Goal: Task Accomplishment & Management: Manage account settings

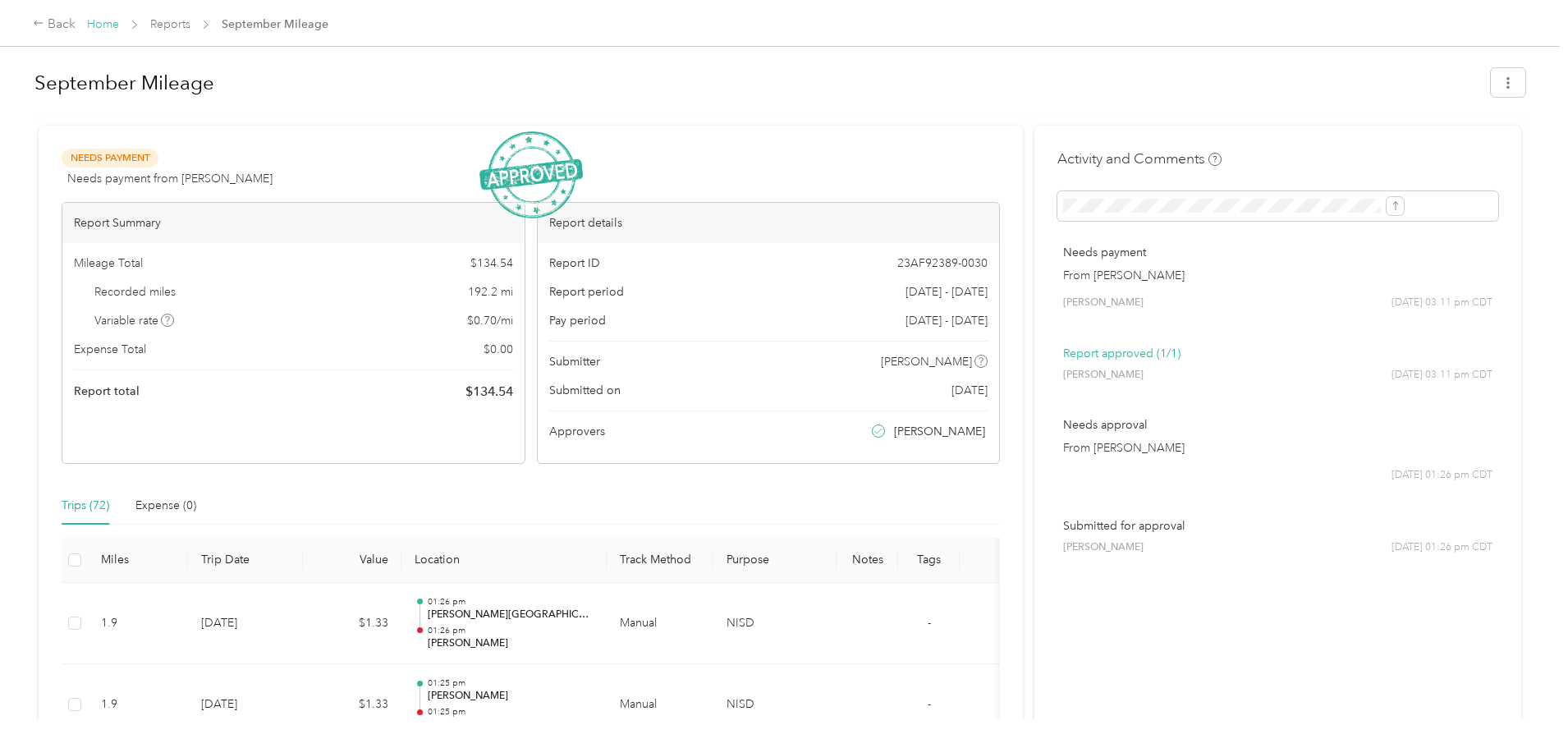
click at [119, 22] on link "Home" at bounding box center [103, 25] width 32 height 14
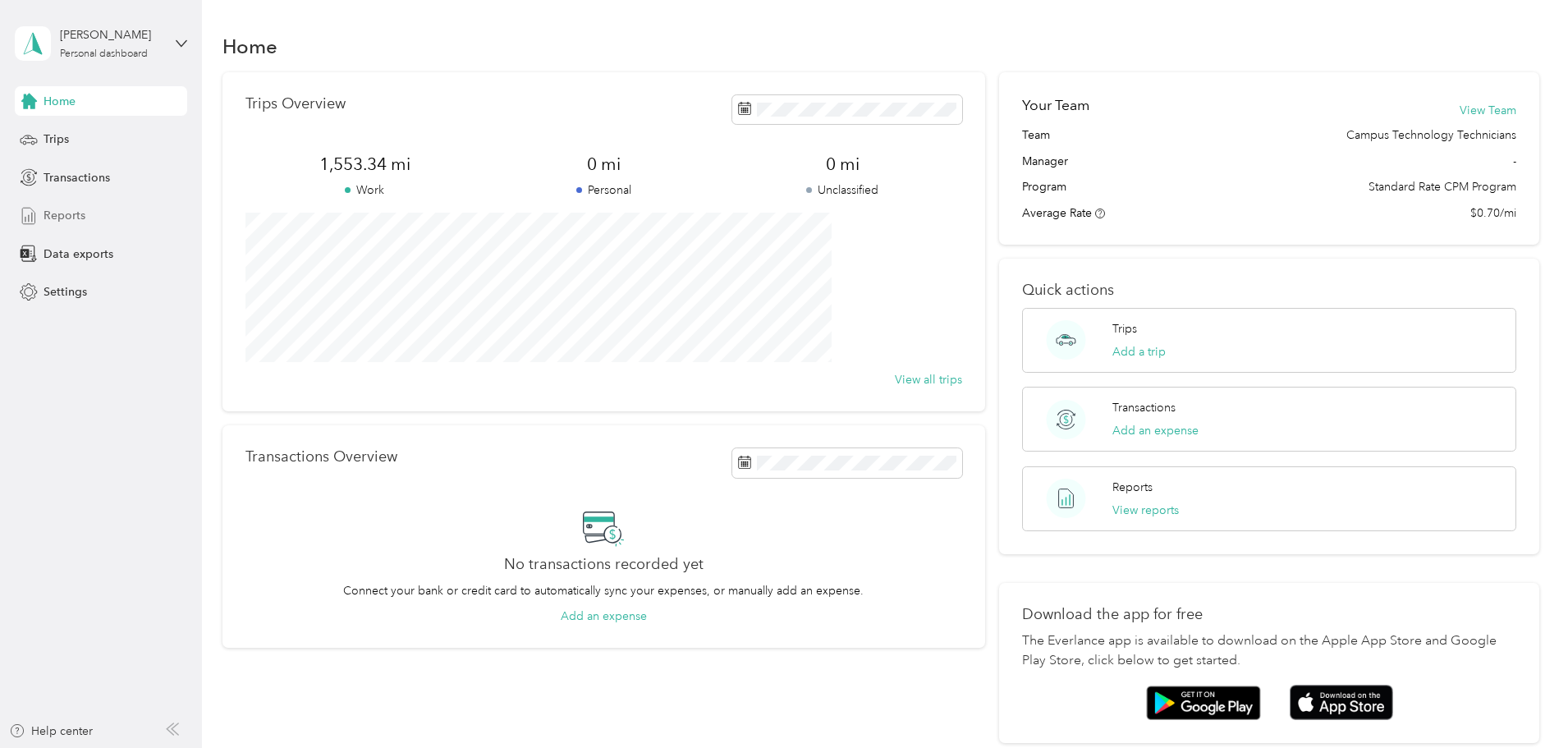
click at [82, 214] on span "Reports" at bounding box center [64, 215] width 41 height 18
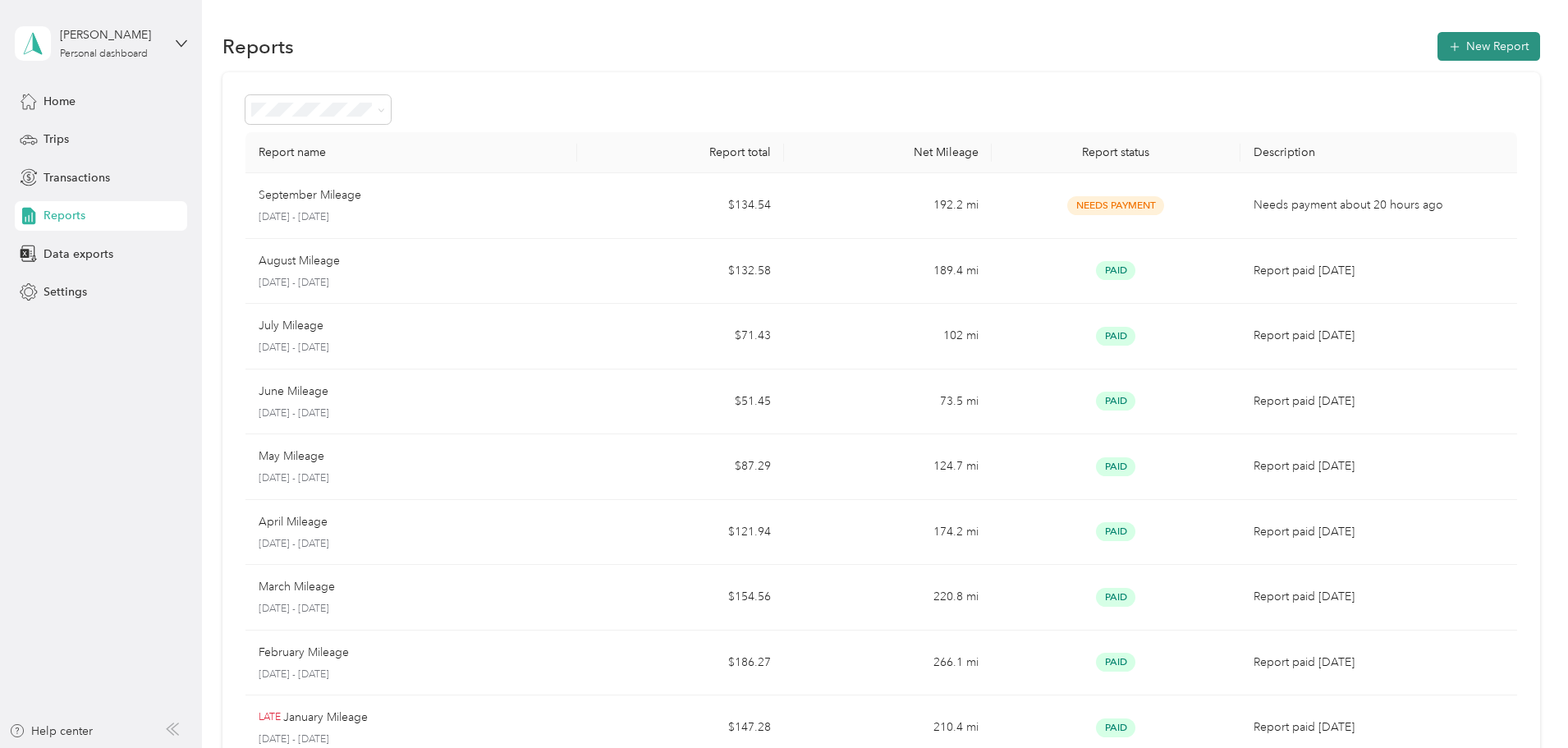
click at [1437, 56] on button "New Report" at bounding box center [1489, 46] width 102 height 29
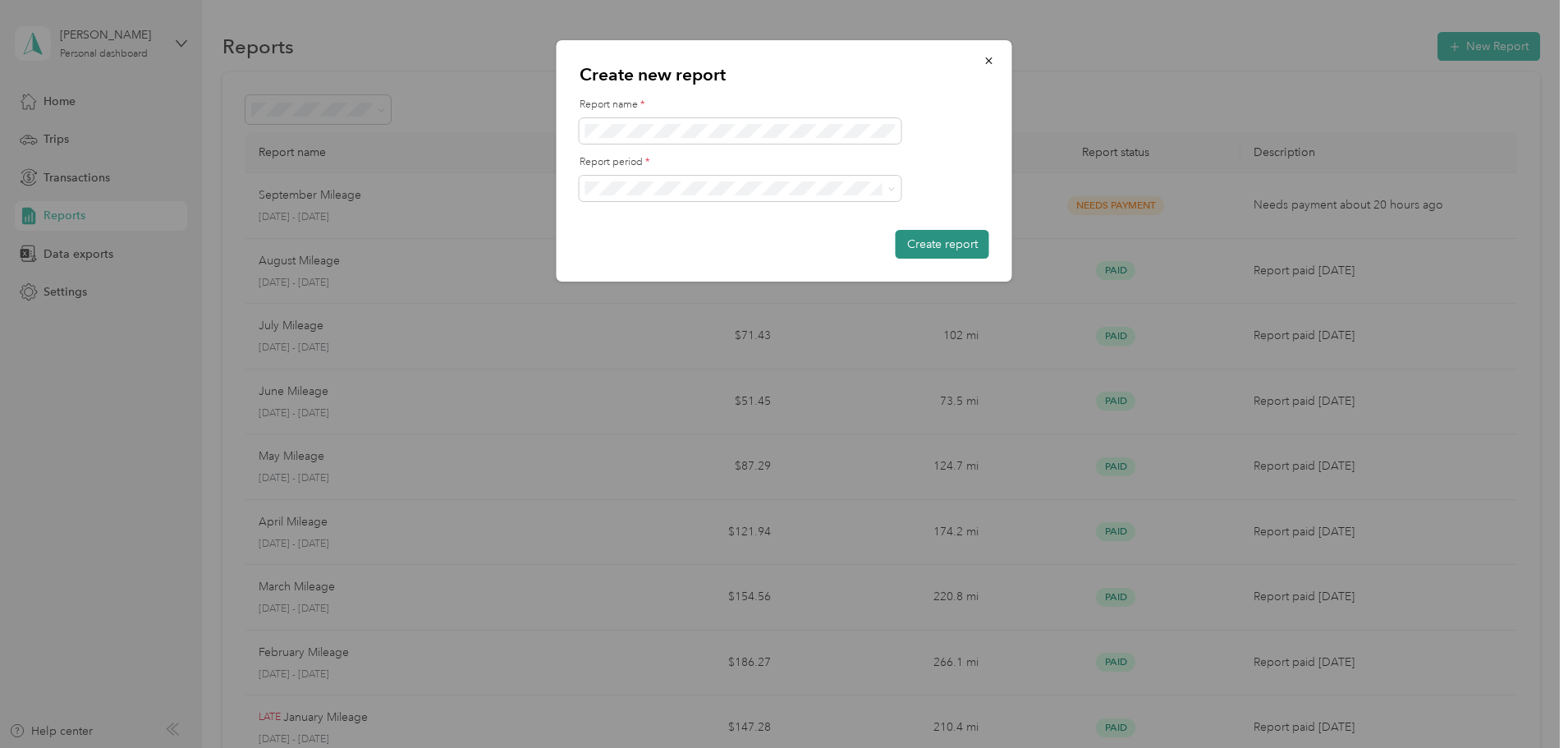
click at [936, 250] on button "Create report" at bounding box center [942, 244] width 94 height 29
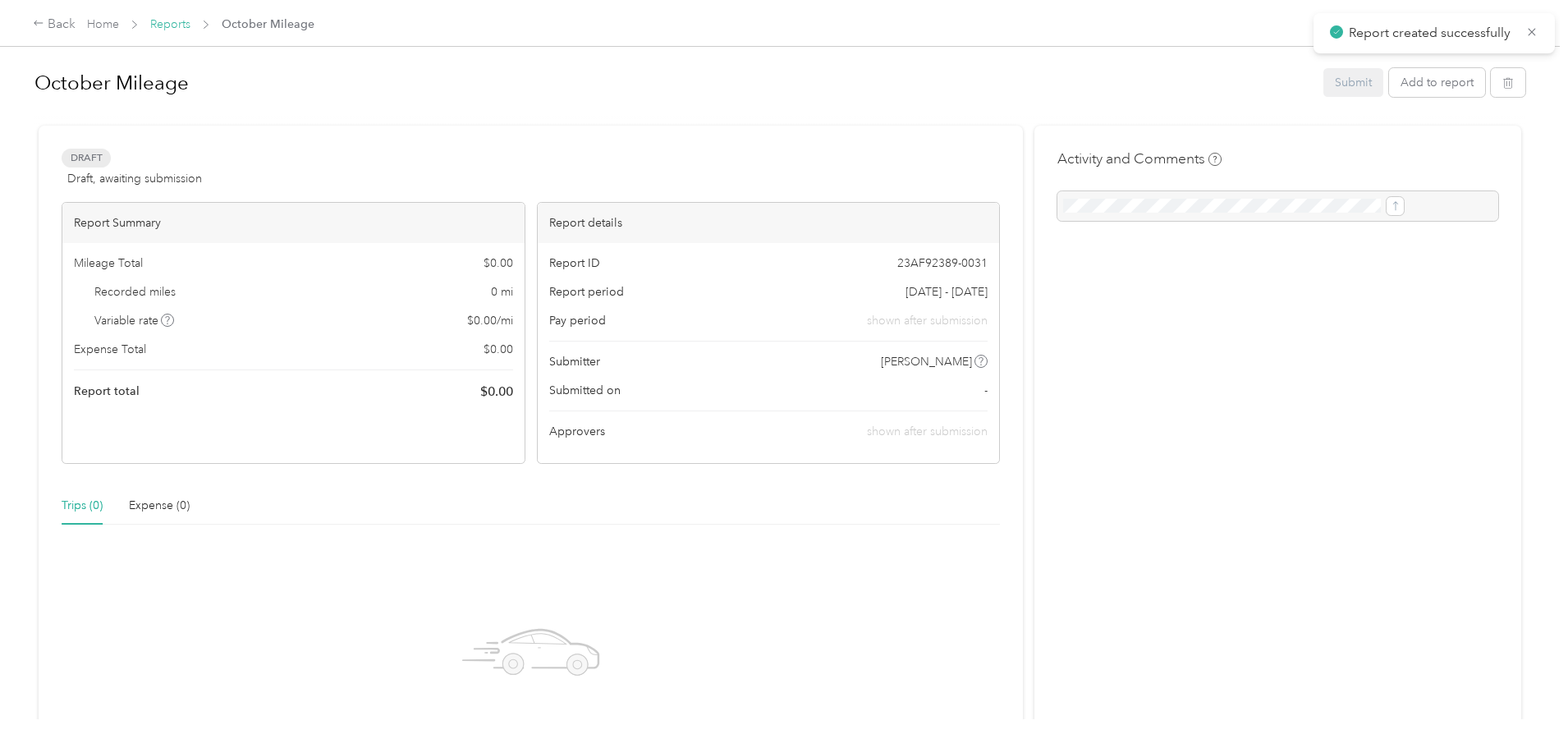
click at [191, 23] on link "Reports" at bounding box center [170, 25] width 41 height 14
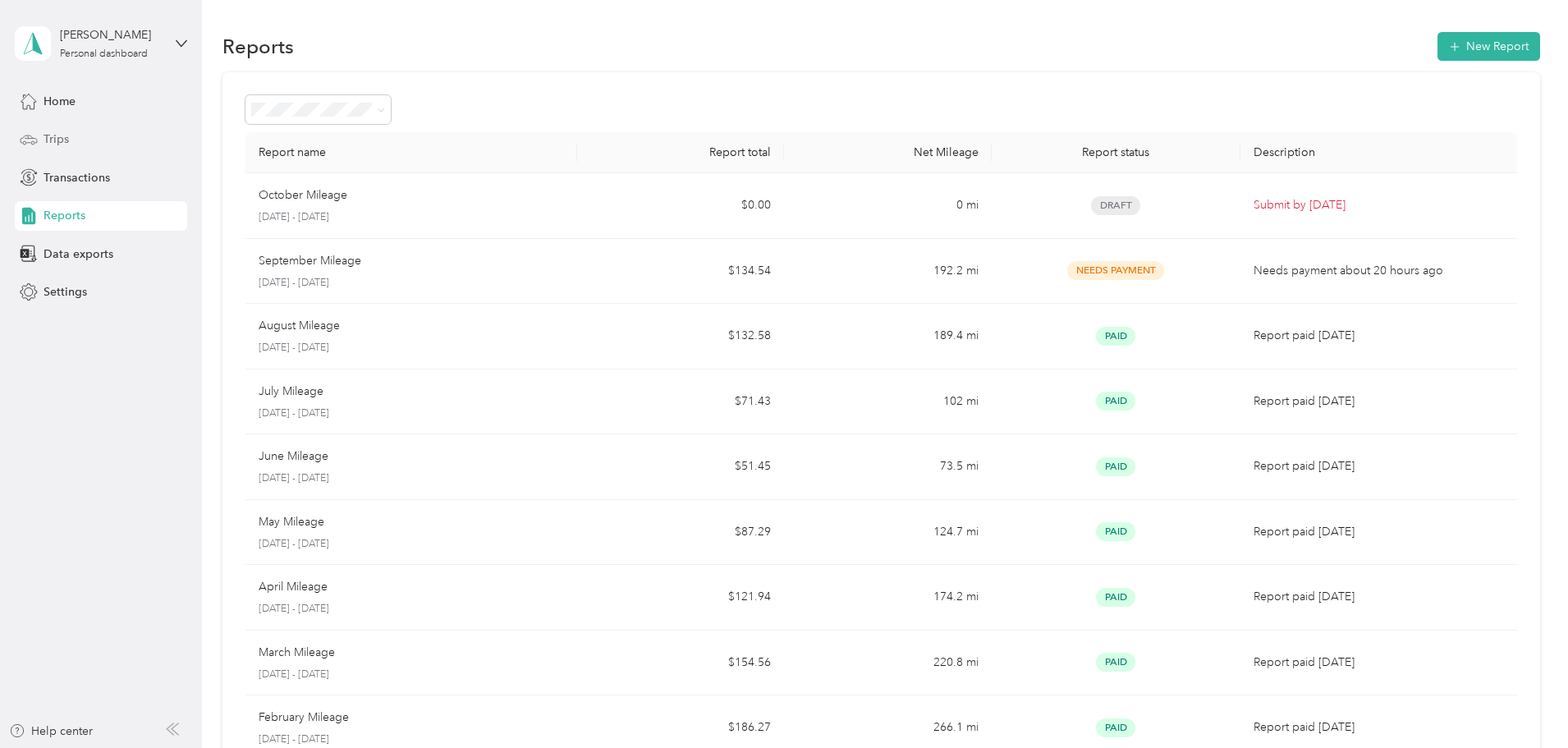
click at [56, 147] on span "Trips" at bounding box center [56, 140] width 26 height 18
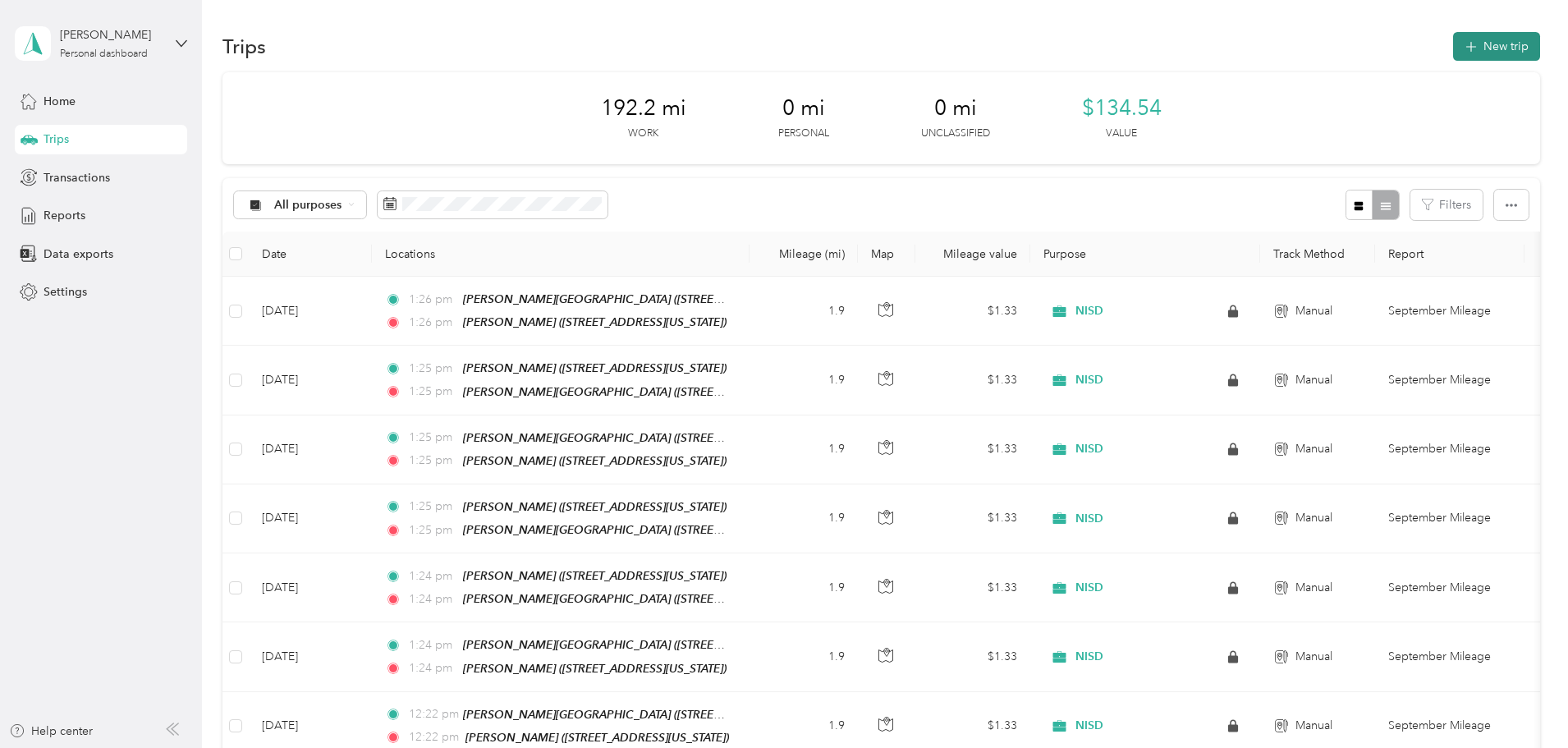
click at [1453, 42] on button "New trip" at bounding box center [1496, 46] width 87 height 29
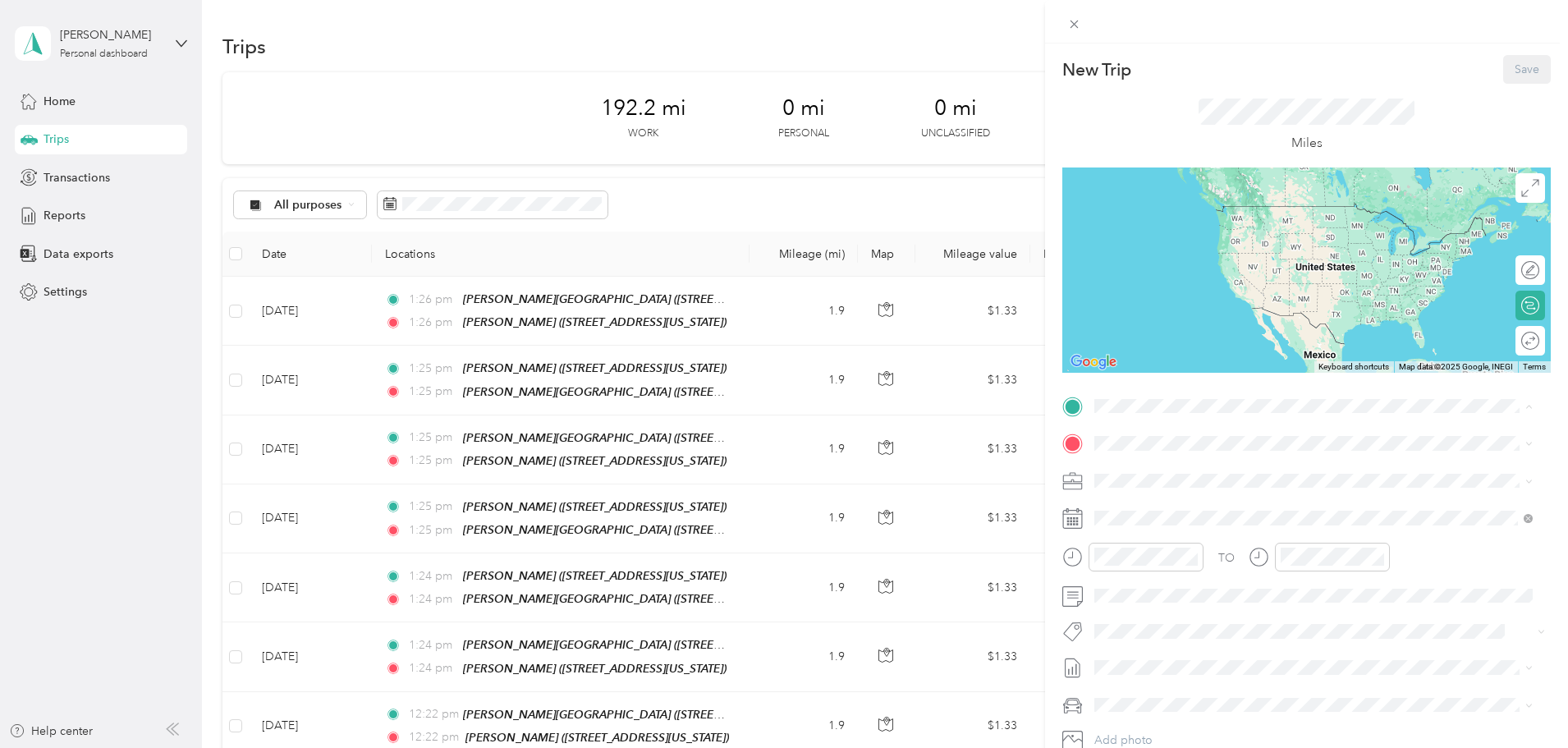
drag, startPoint x: 1212, startPoint y: 473, endPoint x: 1188, endPoint y: 450, distance: 33.2
click at [1212, 473] on strong "[PERSON_NAME]" at bounding box center [1231, 473] width 97 height 15
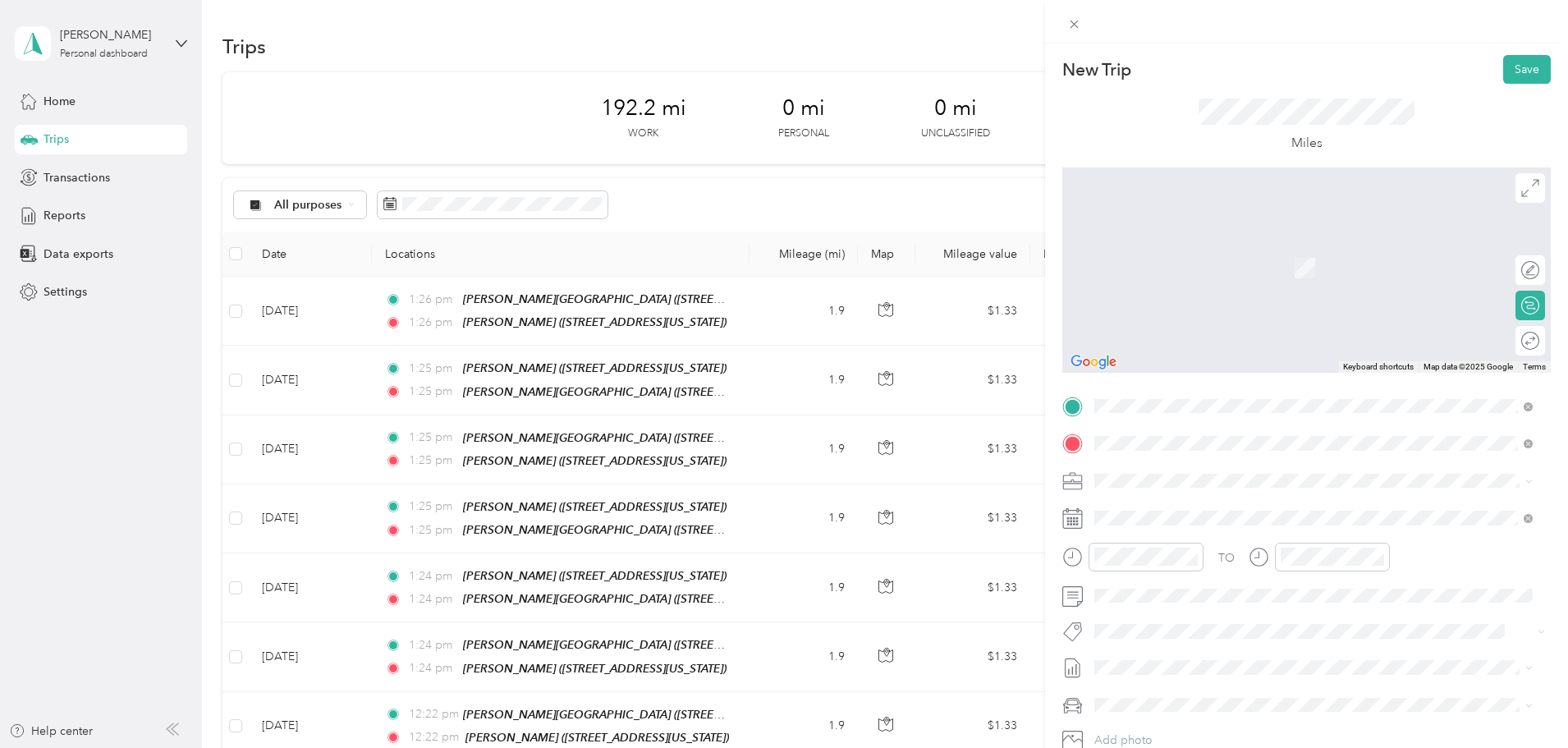
click at [1248, 517] on div "TEAM [PERSON_NAME][GEOGRAPHIC_DATA]" at bounding box center [1263, 510] width 275 height 20
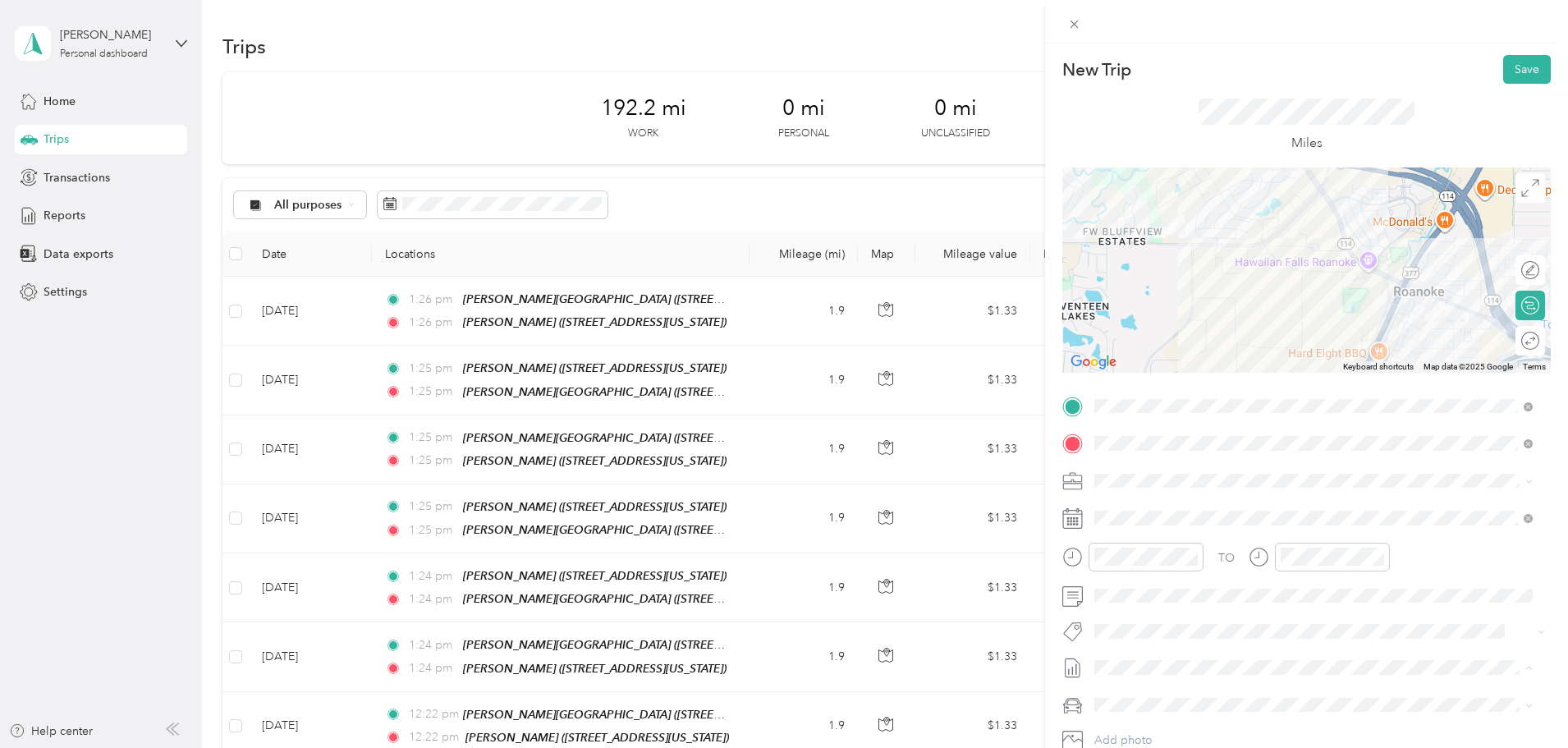
click at [1213, 714] on span "October Mileage Draft" at bounding box center [1313, 722] width 426 height 15
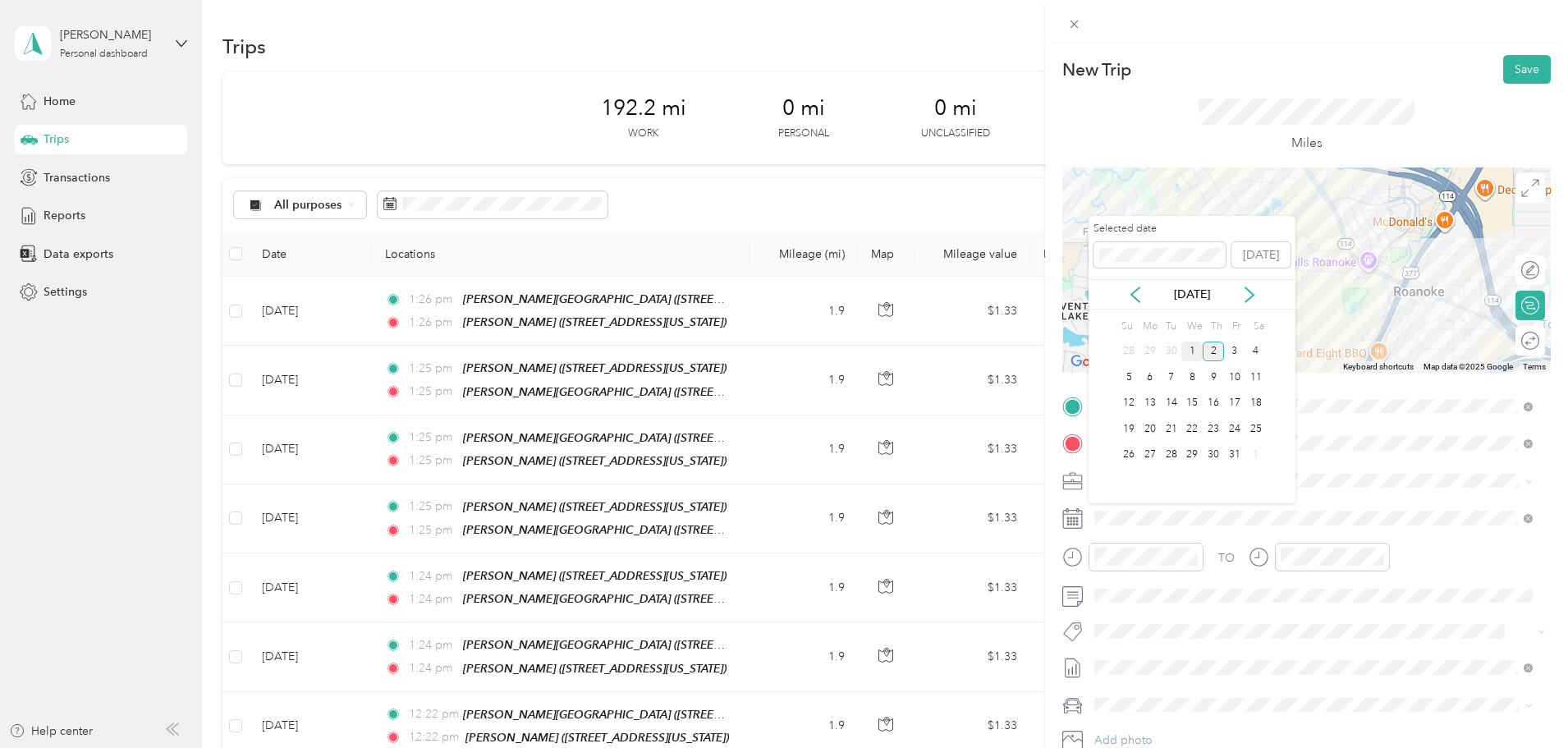
click at [1189, 352] on div "1" at bounding box center [1192, 351] width 21 height 20
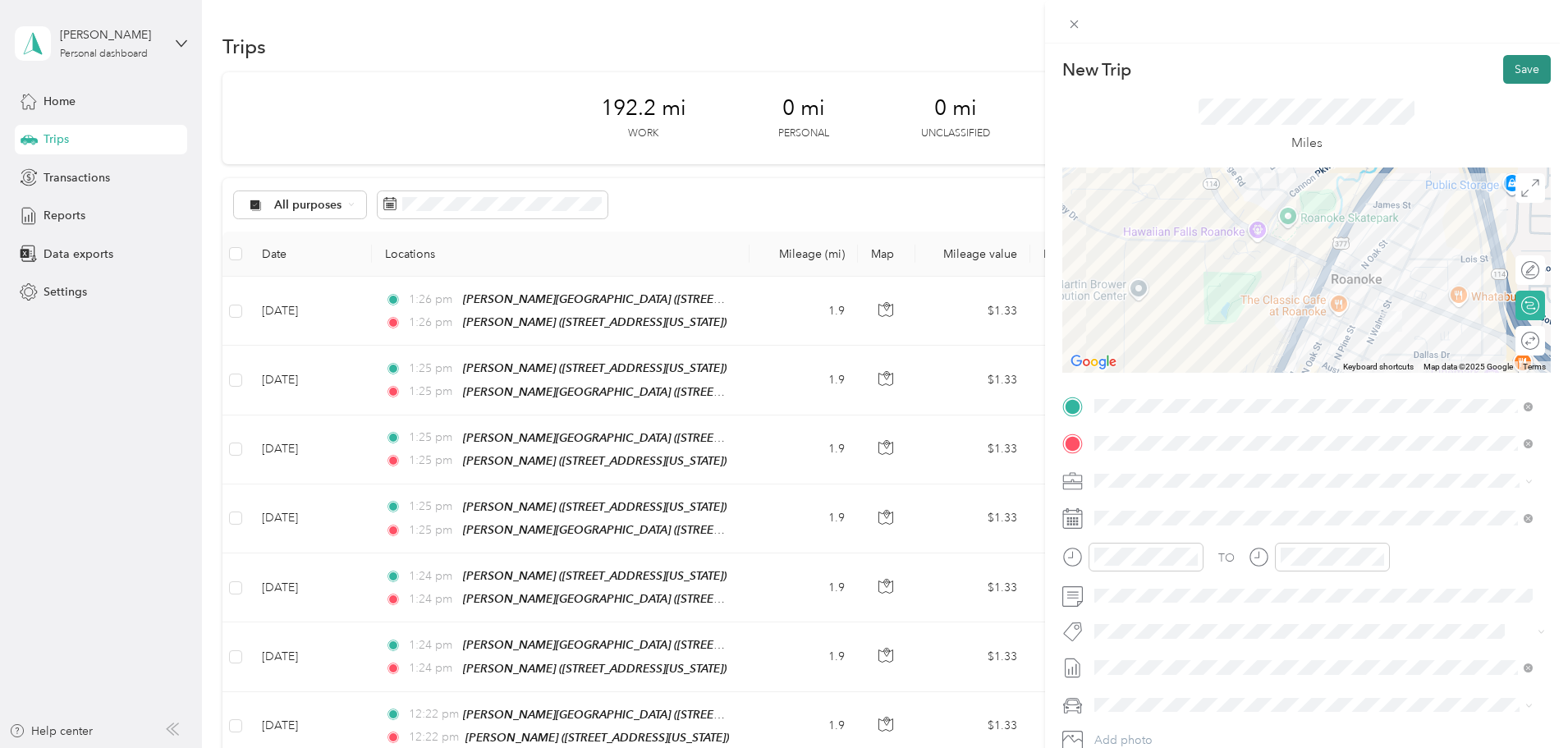
click at [1530, 71] on button "Save" at bounding box center [1527, 69] width 48 height 29
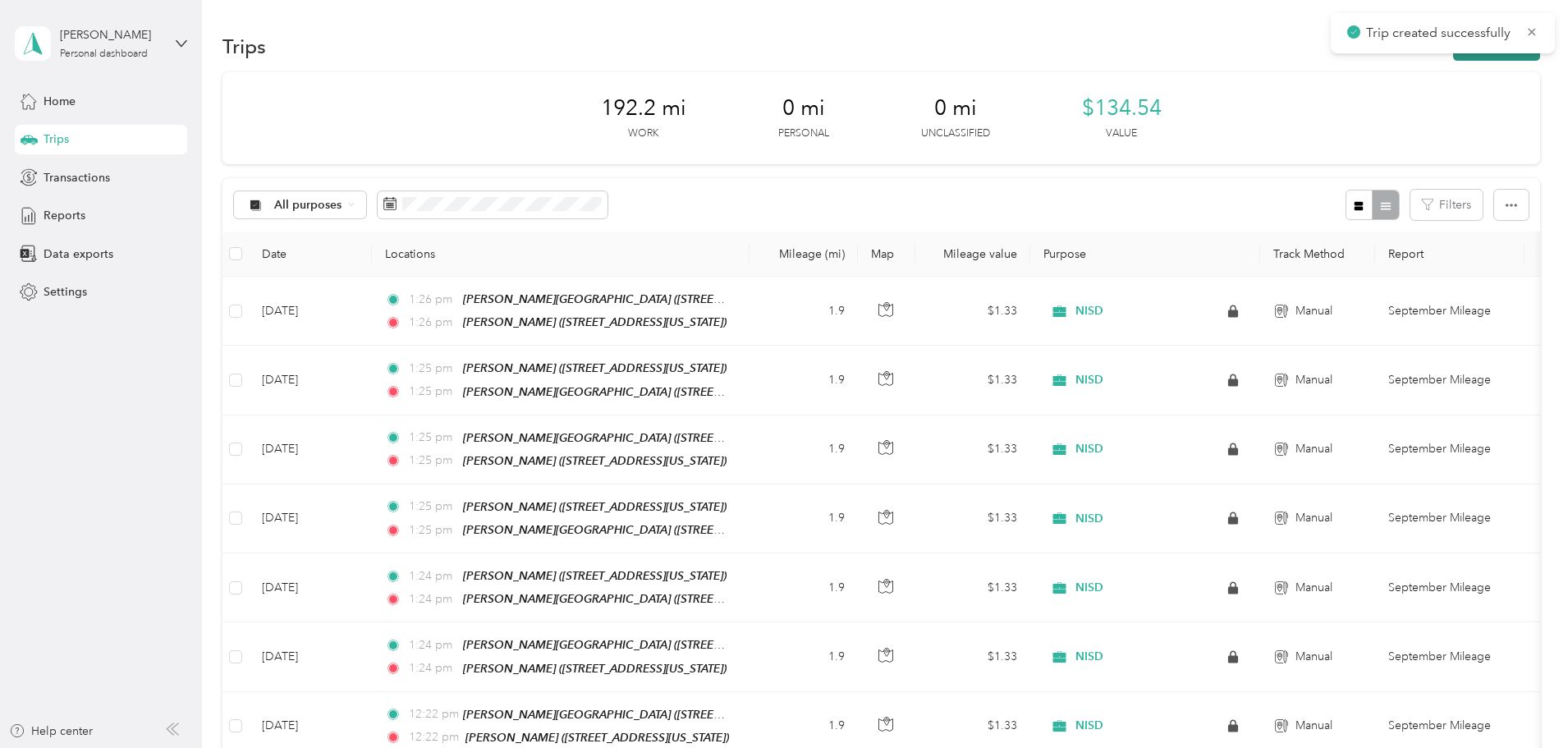
click at [1453, 55] on button "New trip" at bounding box center [1496, 46] width 87 height 29
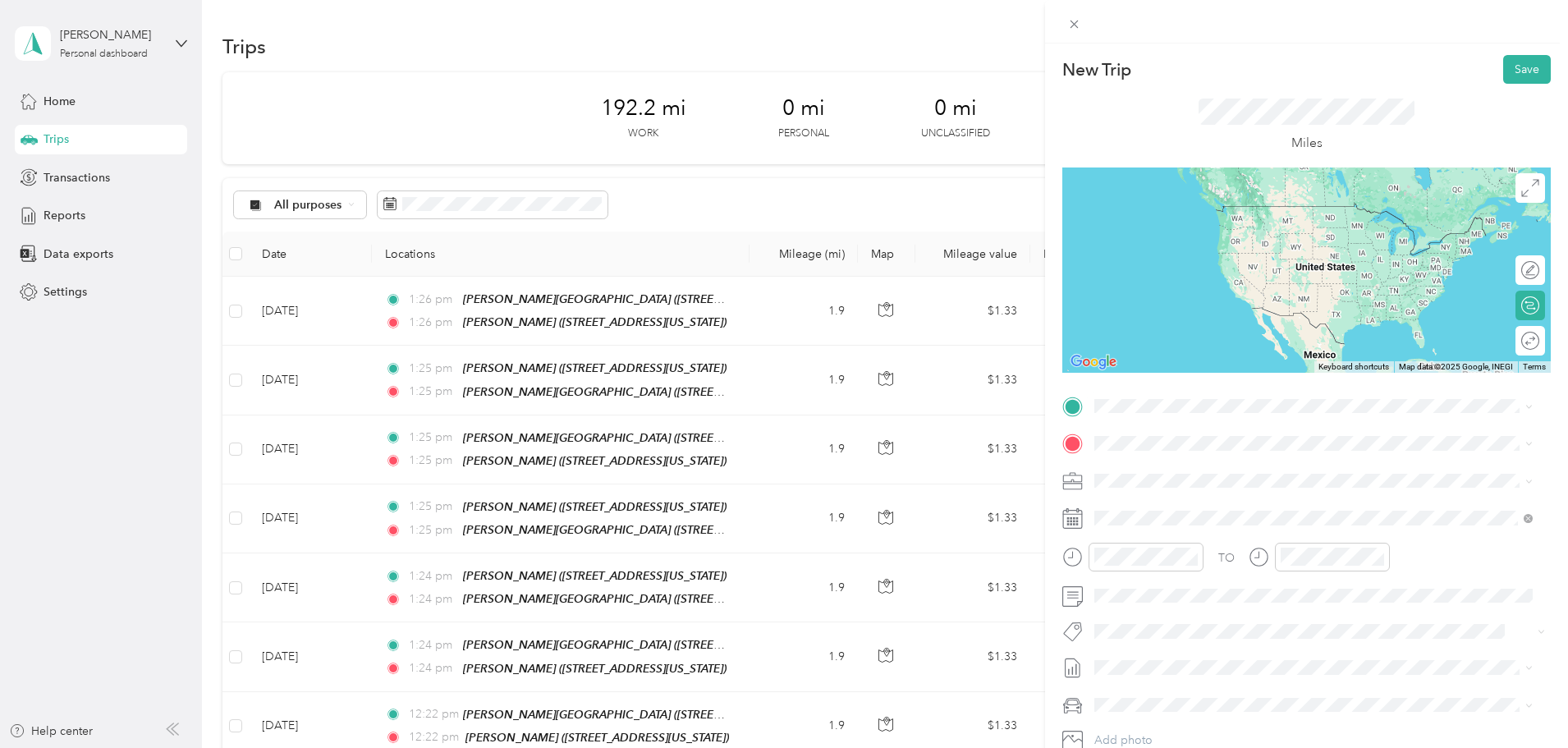
click at [1234, 484] on div "TEAM [PERSON_NAME][GEOGRAPHIC_DATA] [STREET_ADDRESS][PERSON_NAME][US_STATE]" at bounding box center [1263, 481] width 275 height 41
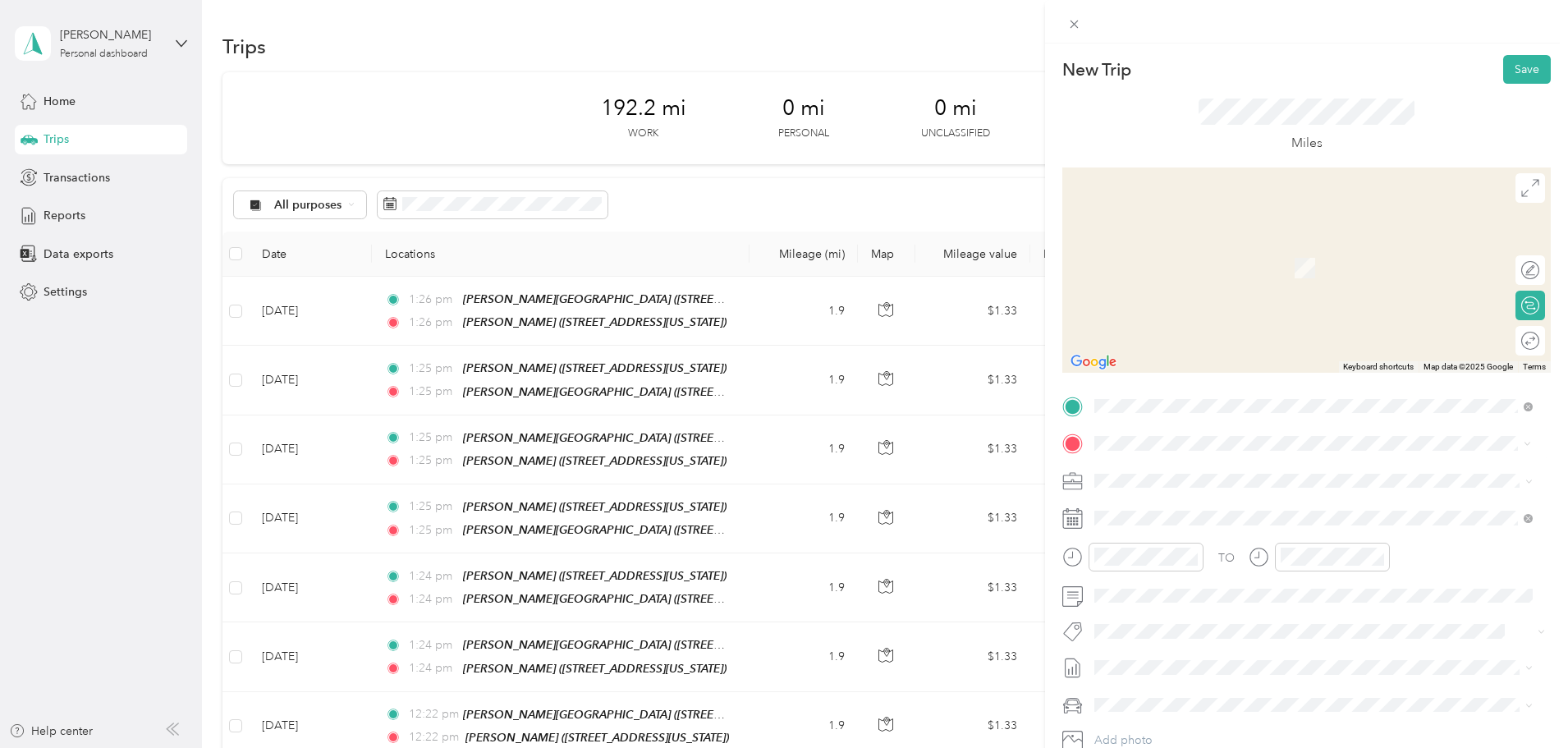
click at [1254, 515] on div "TEAM [PERSON_NAME]" at bounding box center [1208, 510] width 164 height 20
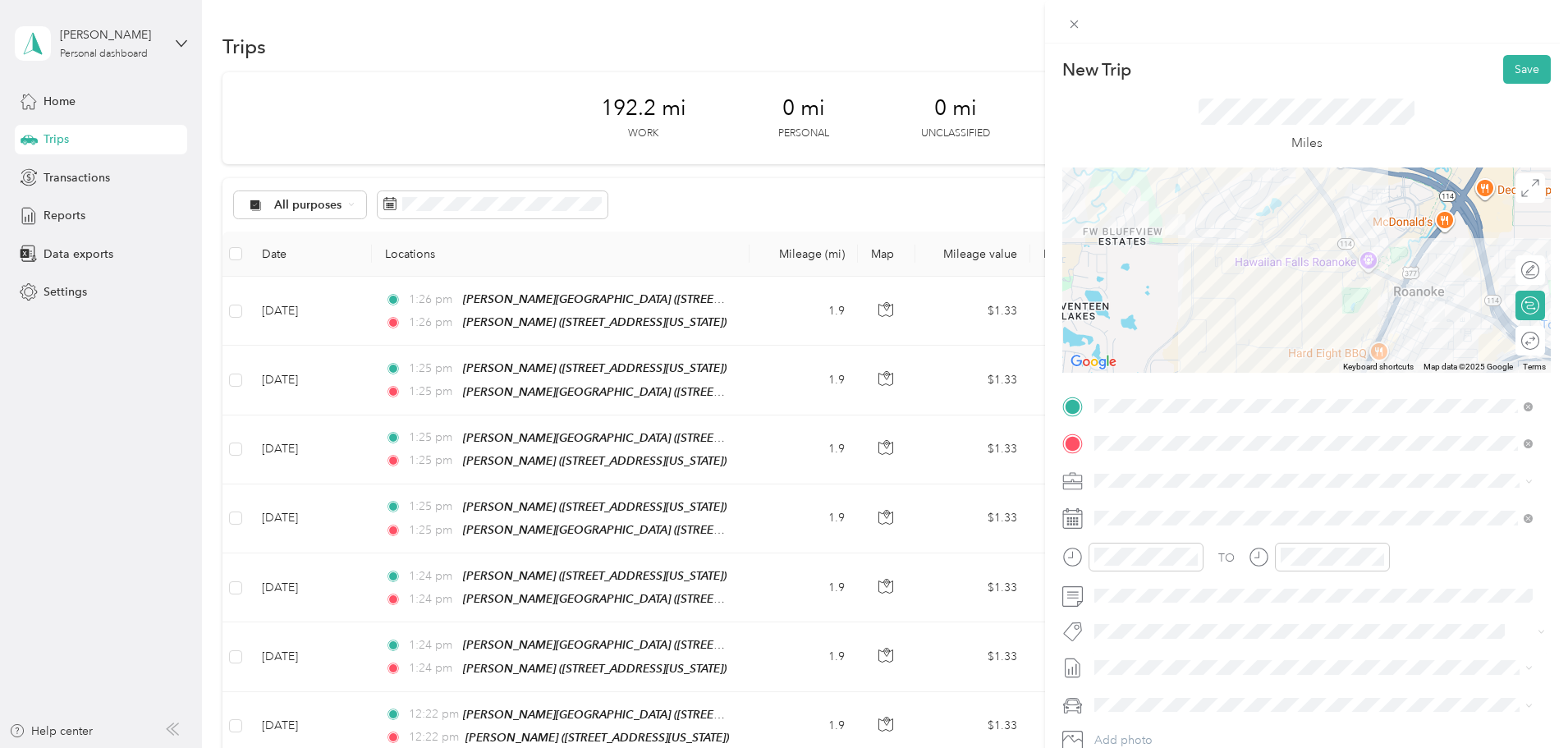
click at [1189, 717] on span "October Mileage Draft" at bounding box center [1313, 720] width 426 height 15
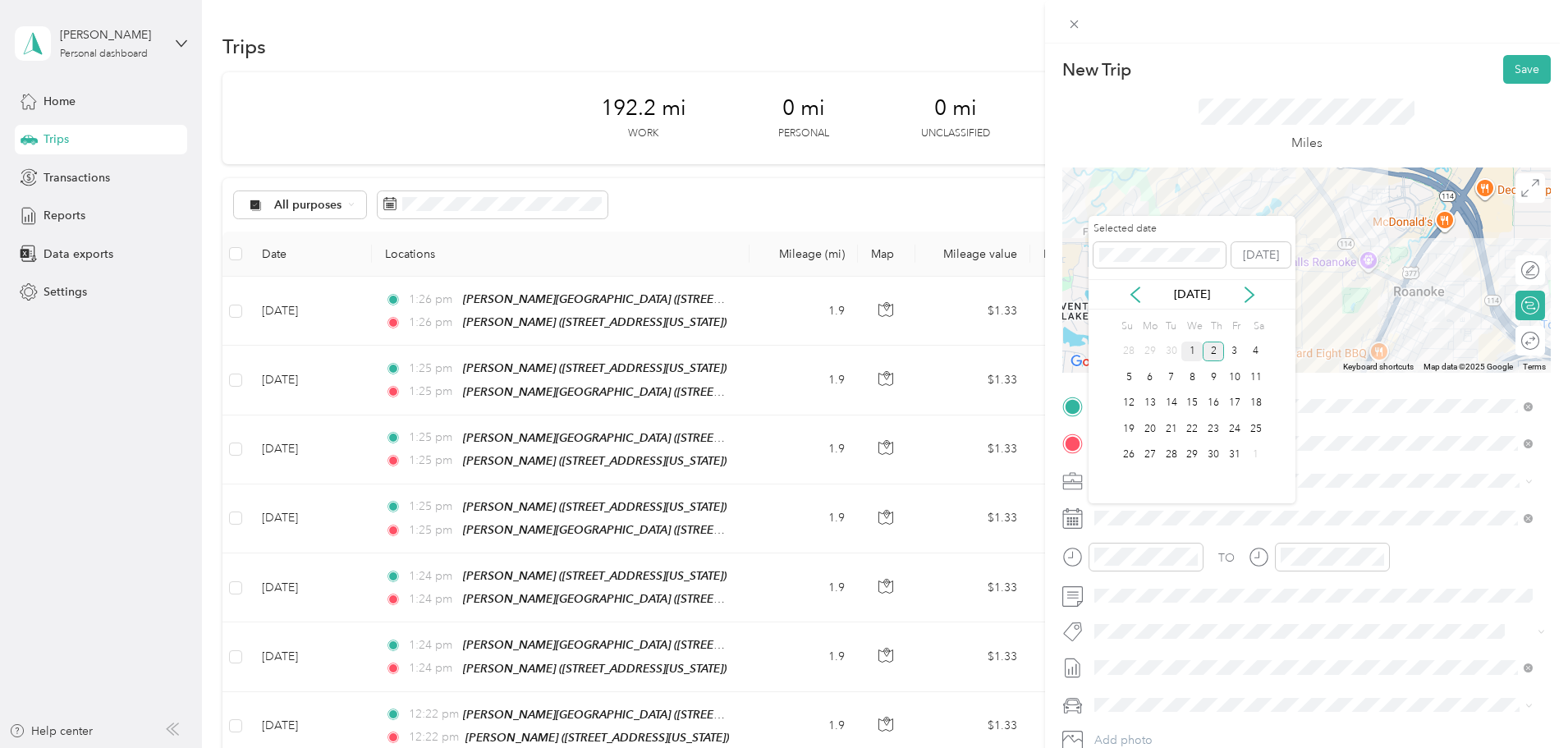
click at [1193, 345] on div "1" at bounding box center [1192, 351] width 21 height 20
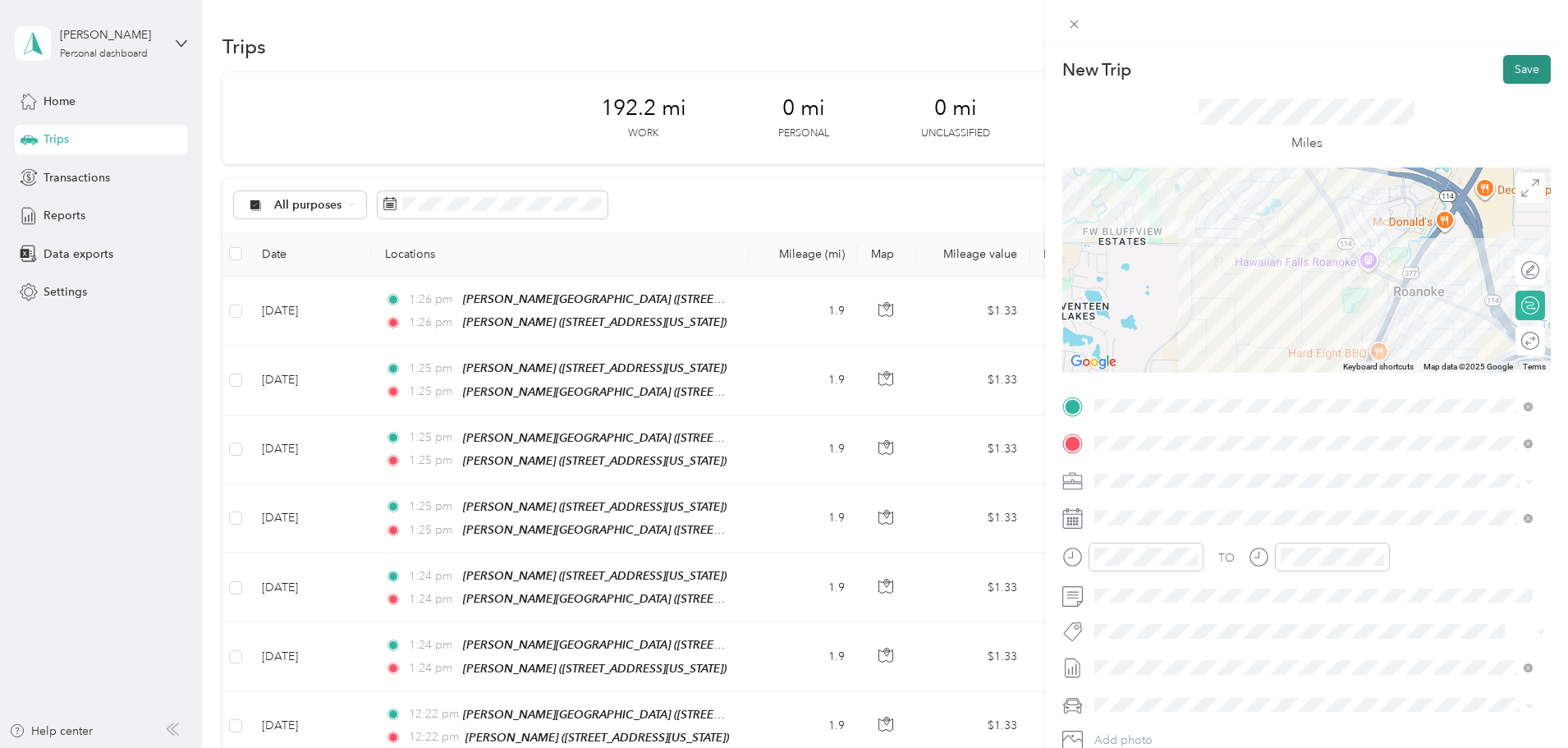
click at [1503, 79] on button "Save" at bounding box center [1527, 69] width 48 height 29
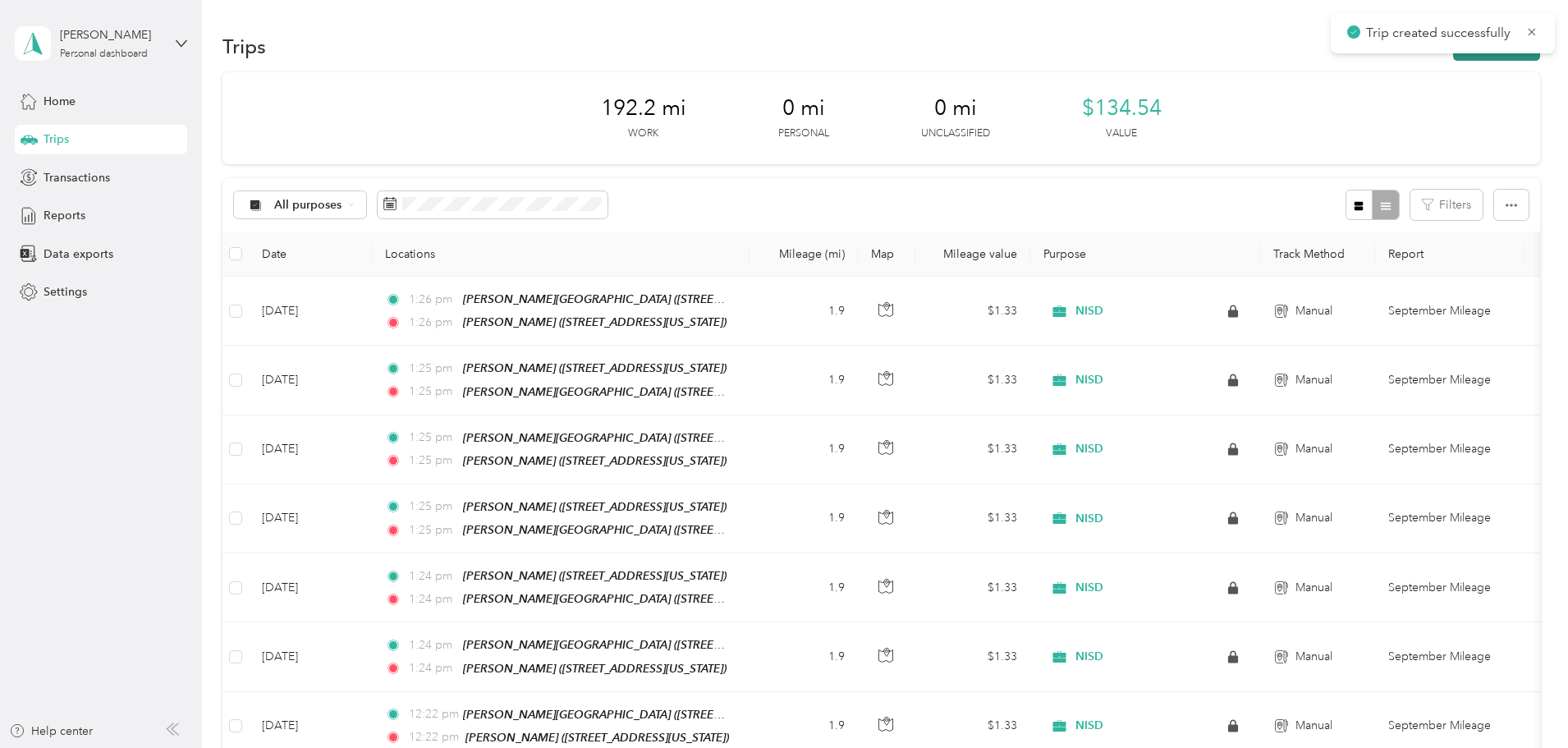
click at [1453, 59] on button "New trip" at bounding box center [1496, 46] width 87 height 29
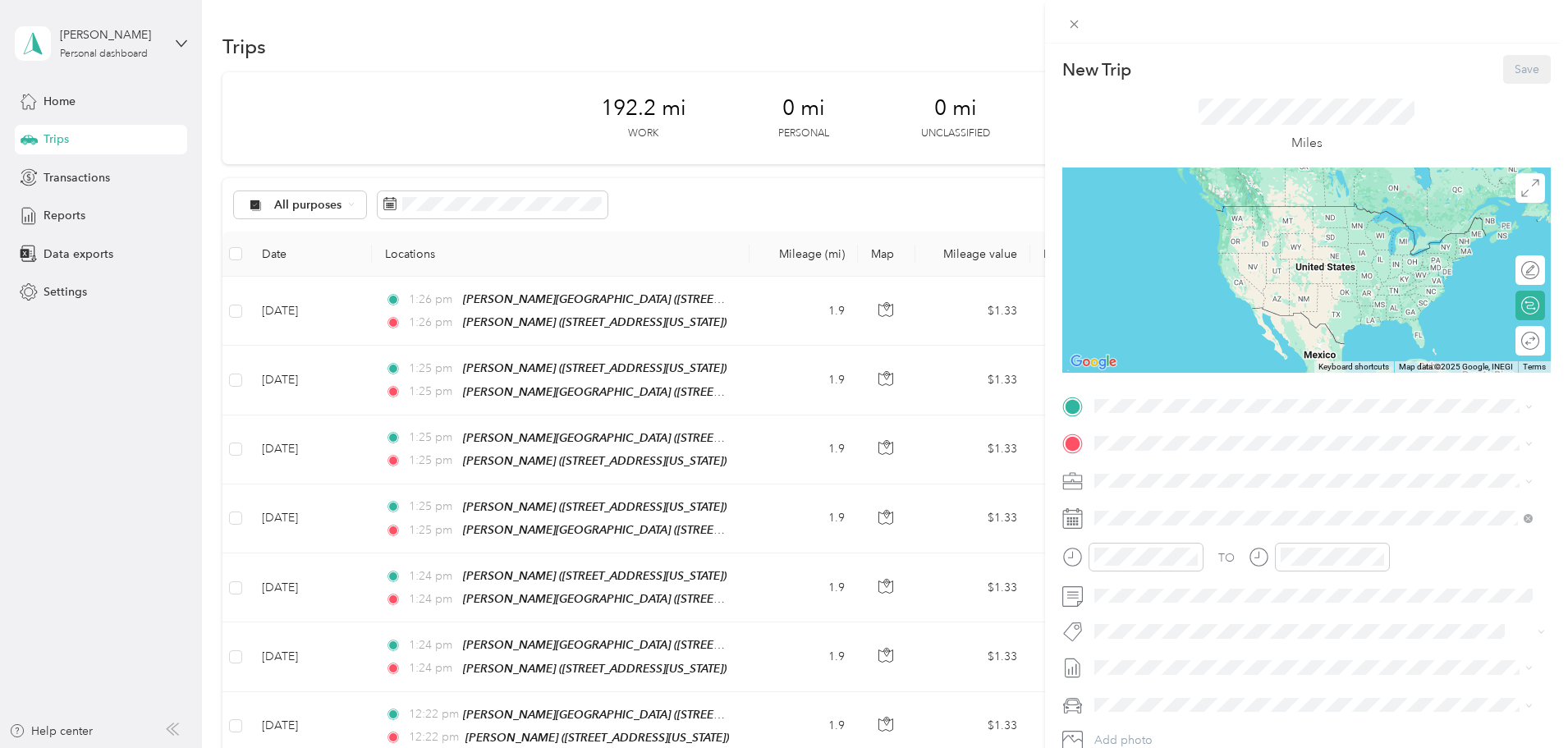
click at [1259, 490] on span "[STREET_ADDRESS][US_STATE]" at bounding box center [1208, 488] width 164 height 14
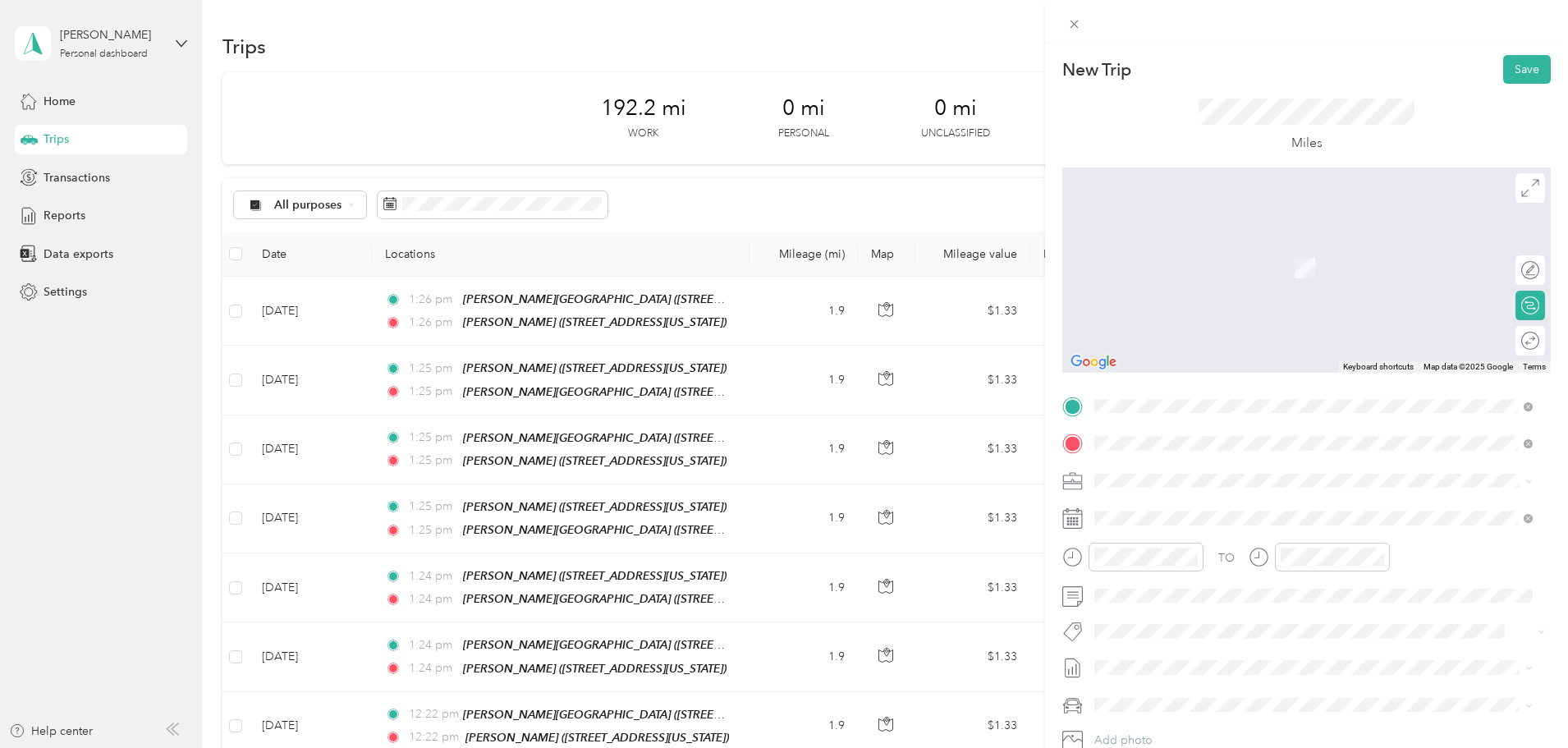
click at [1244, 520] on div "TEAM [PERSON_NAME][GEOGRAPHIC_DATA] [STREET_ADDRESS][PERSON_NAME][US_STATE]" at bounding box center [1263, 521] width 275 height 41
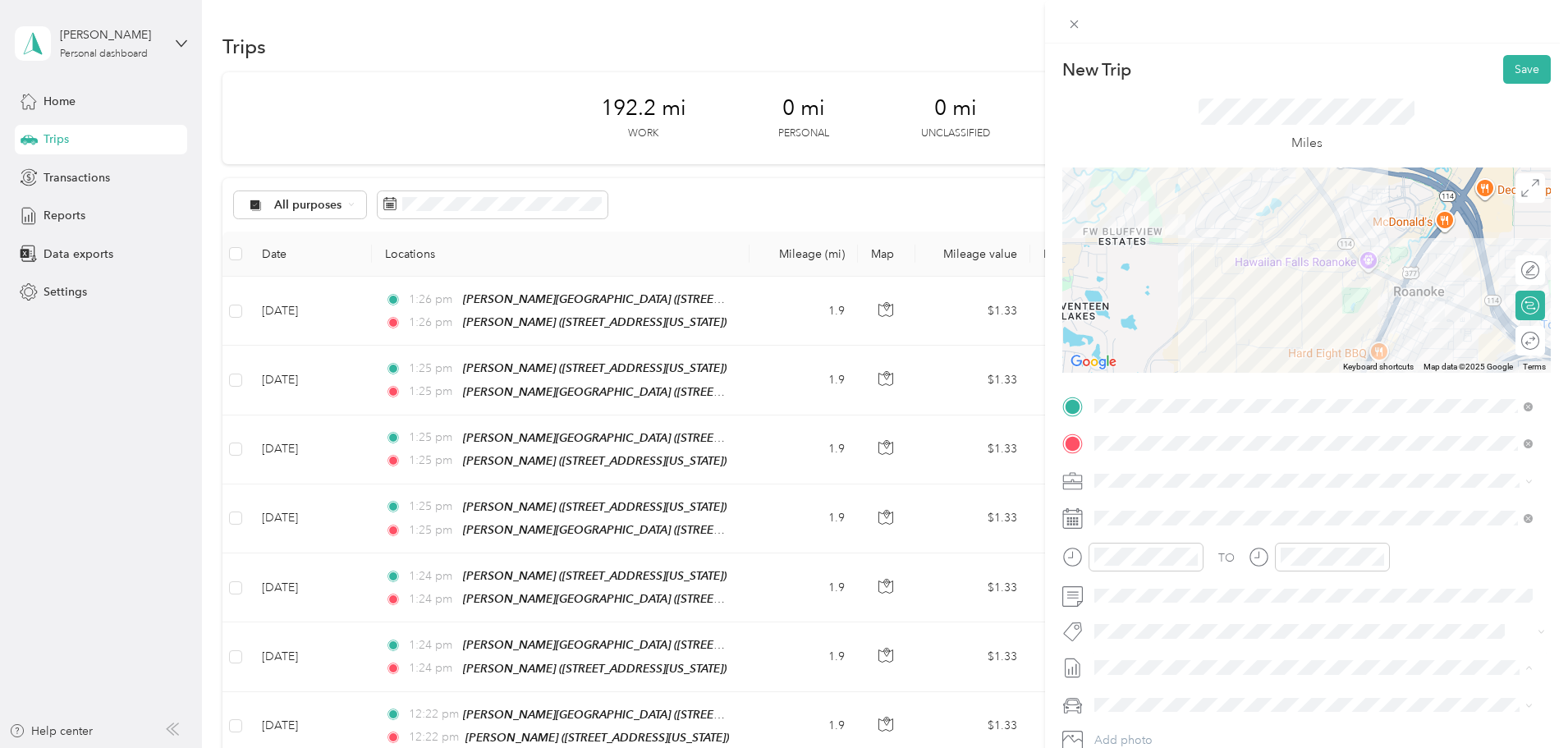
click at [1208, 722] on span "October Mileage Draft" at bounding box center [1313, 722] width 426 height 15
click at [1519, 70] on button "Save" at bounding box center [1527, 69] width 48 height 29
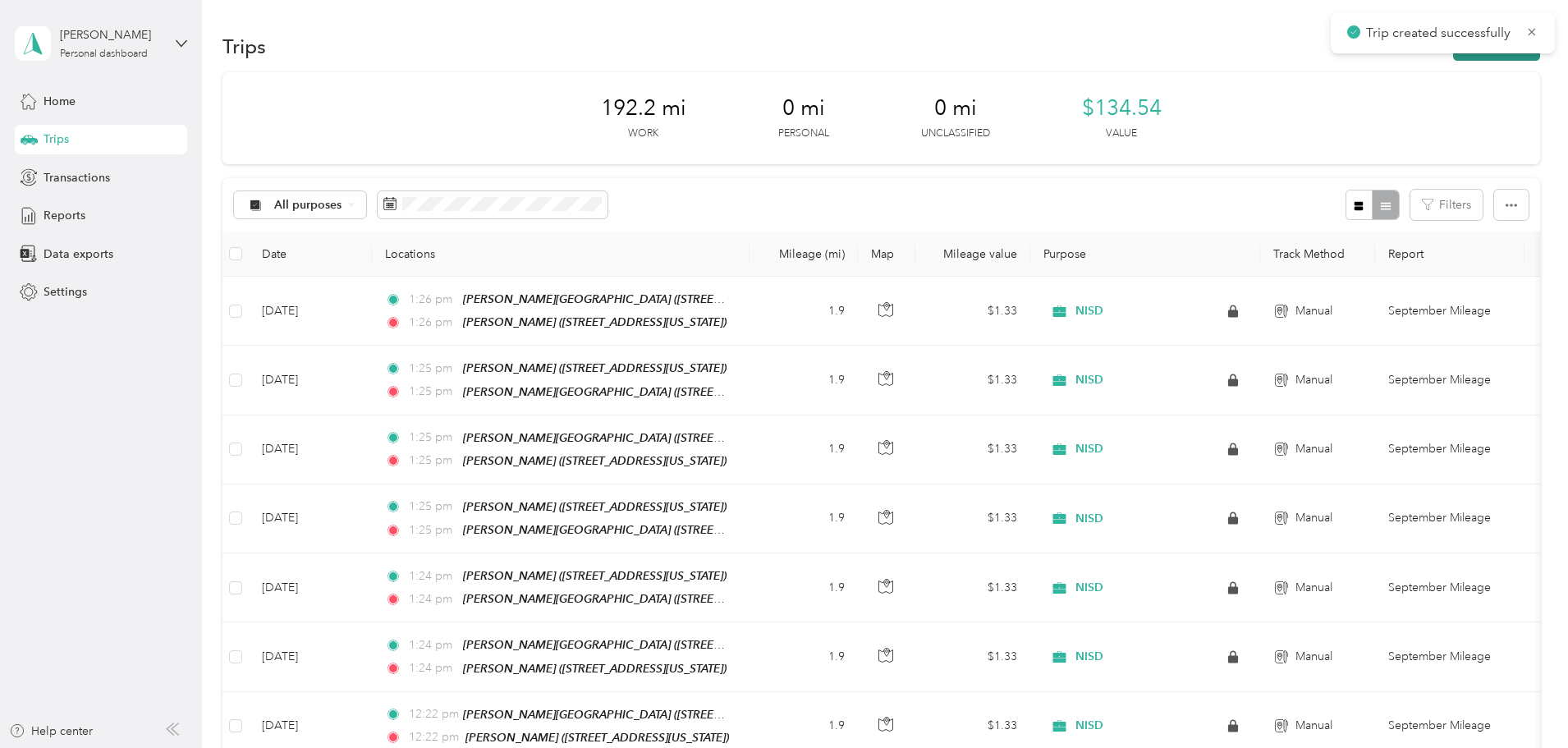
click at [1453, 57] on button "New trip" at bounding box center [1496, 46] width 87 height 29
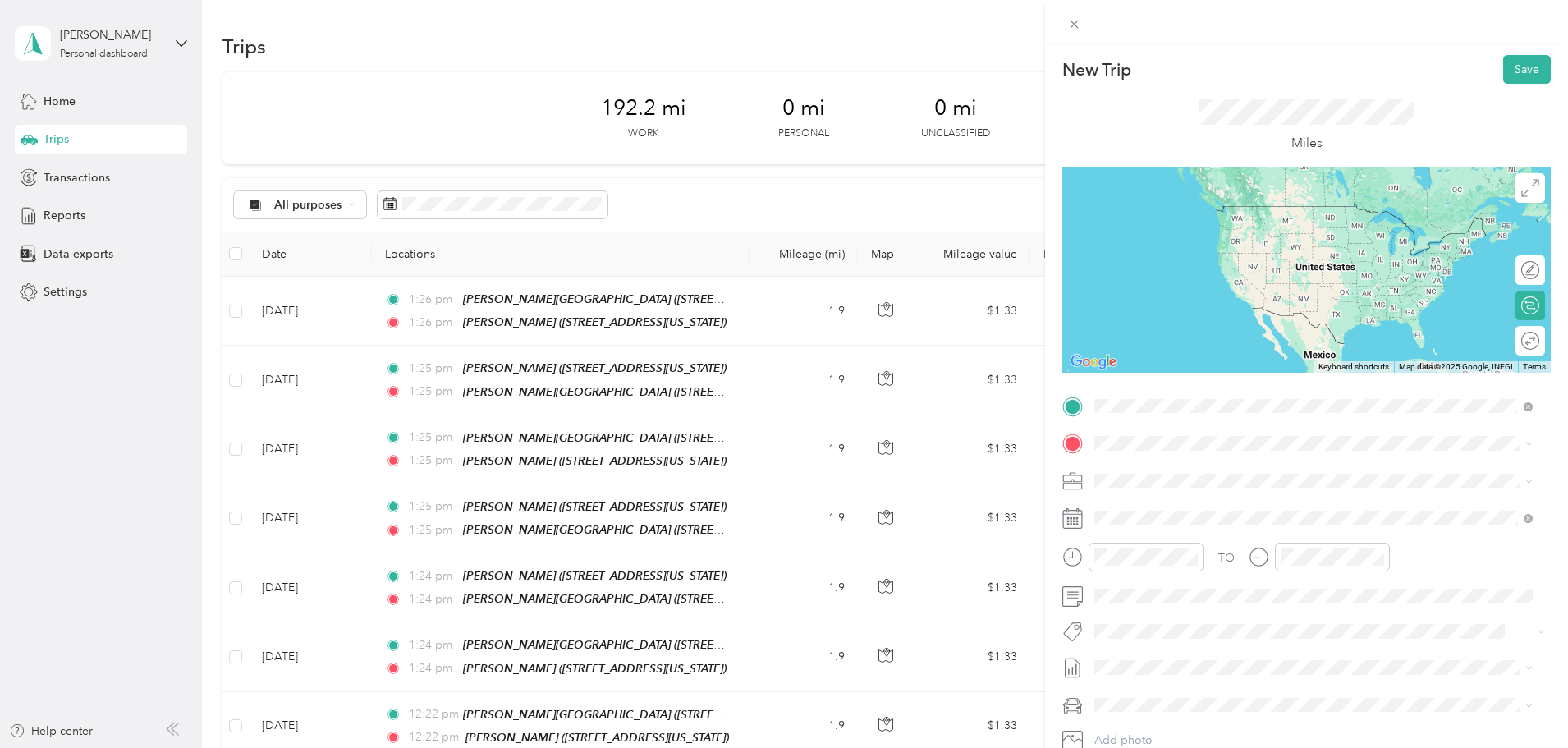
click at [1240, 479] on div "TEAM [PERSON_NAME][GEOGRAPHIC_DATA]" at bounding box center [1263, 473] width 275 height 20
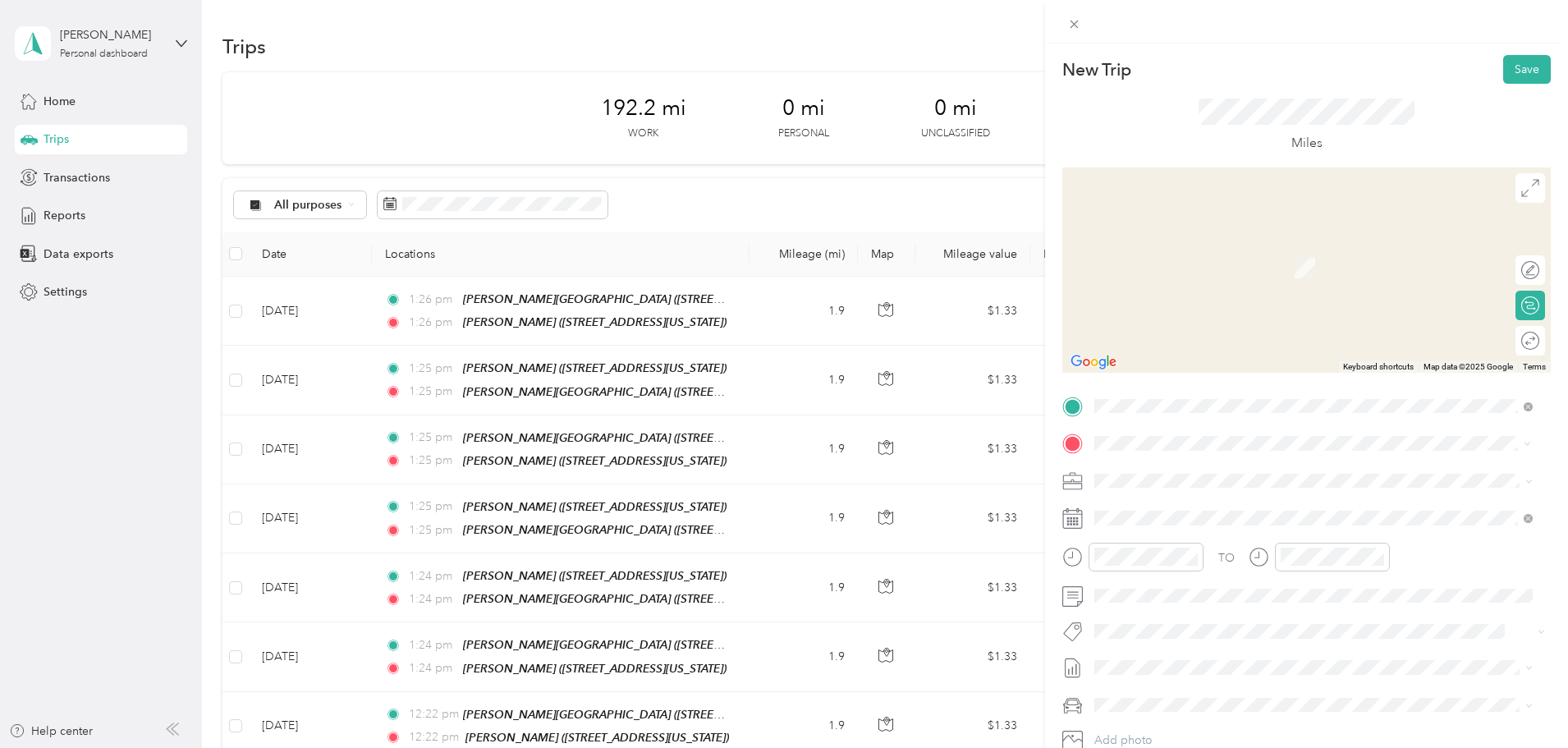
click at [1236, 510] on div "TEAM [PERSON_NAME]" at bounding box center [1208, 510] width 164 height 20
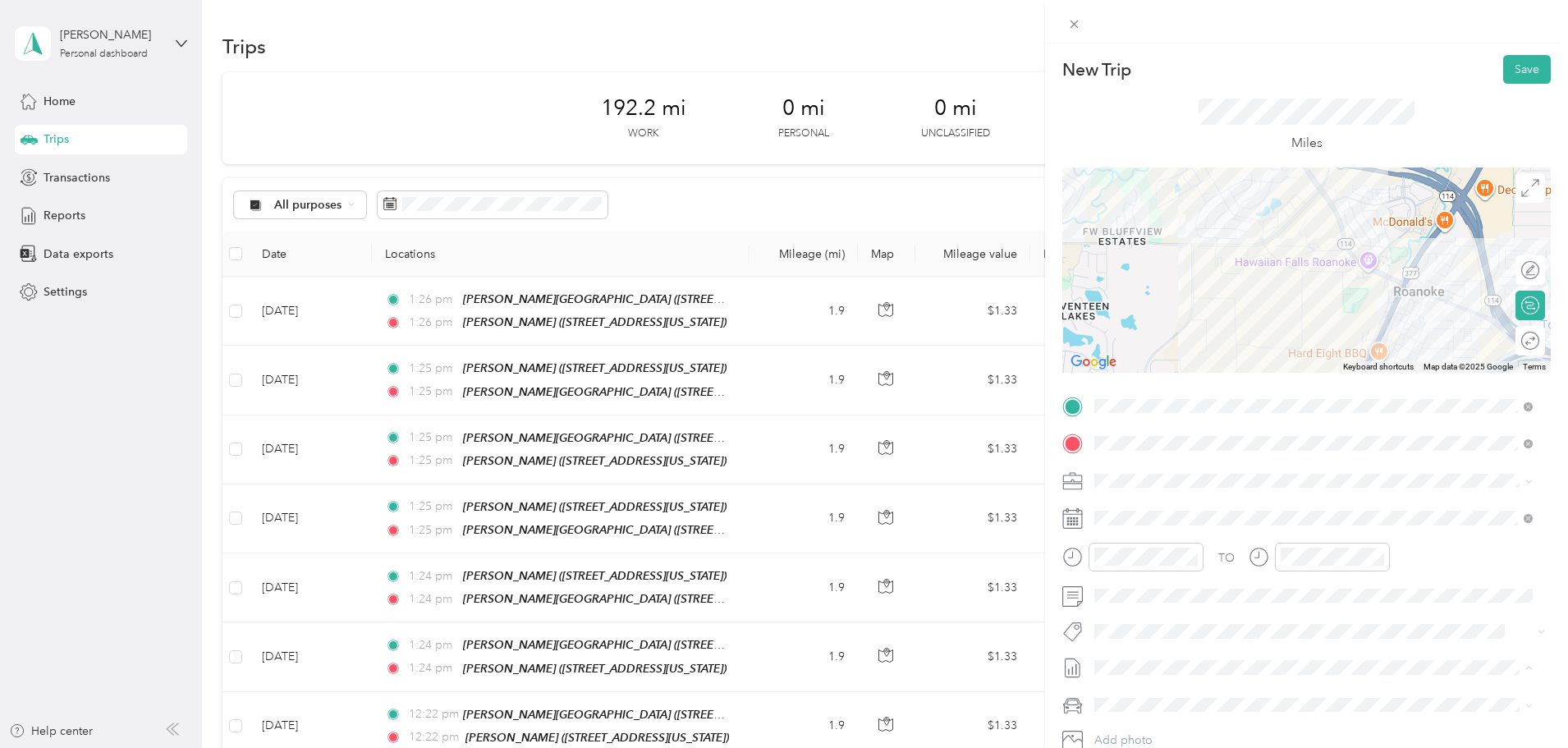
click at [1228, 714] on span "October Mileage Draft" at bounding box center [1313, 722] width 426 height 15
click at [1525, 75] on button "Save" at bounding box center [1527, 69] width 48 height 29
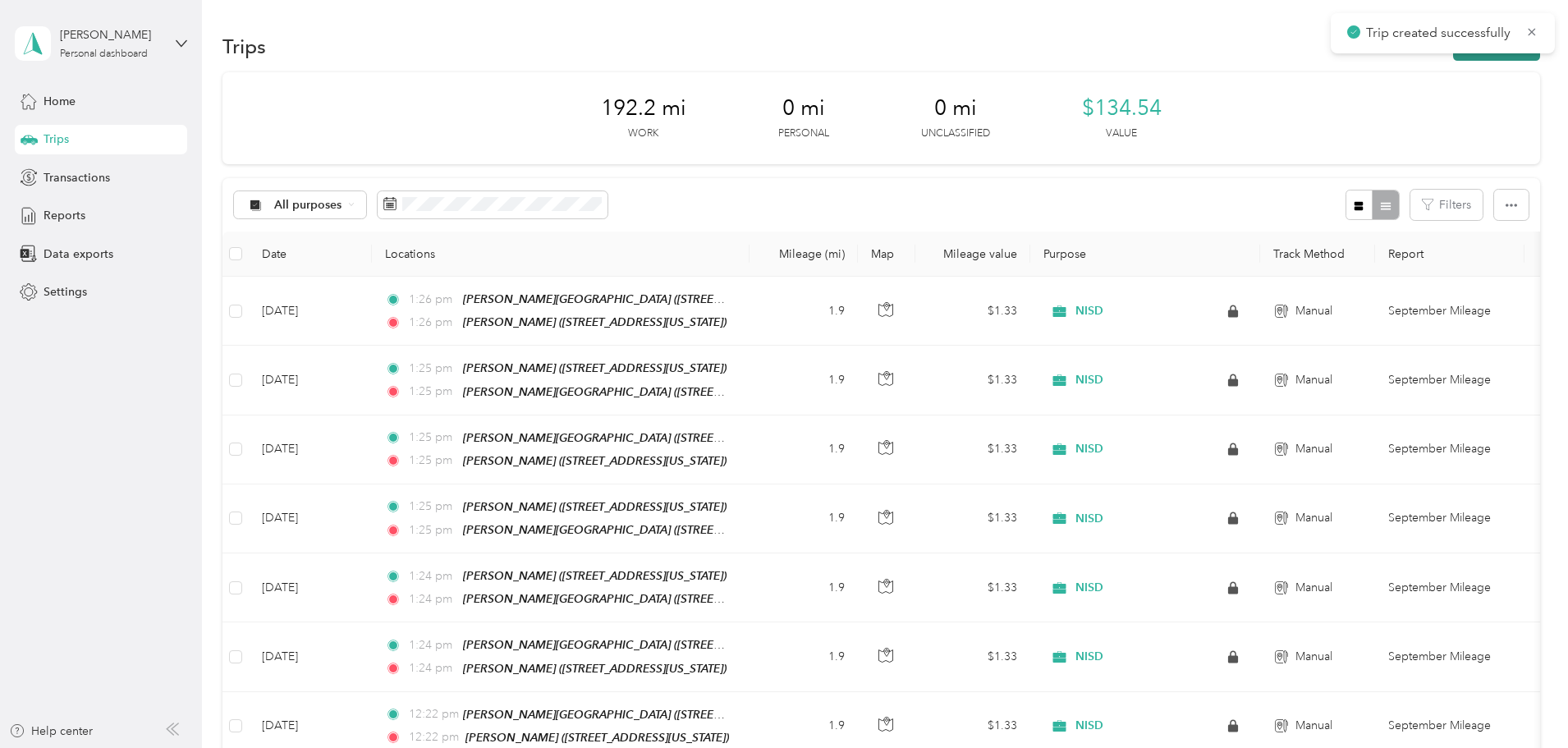
click at [1453, 59] on button "New trip" at bounding box center [1496, 46] width 87 height 29
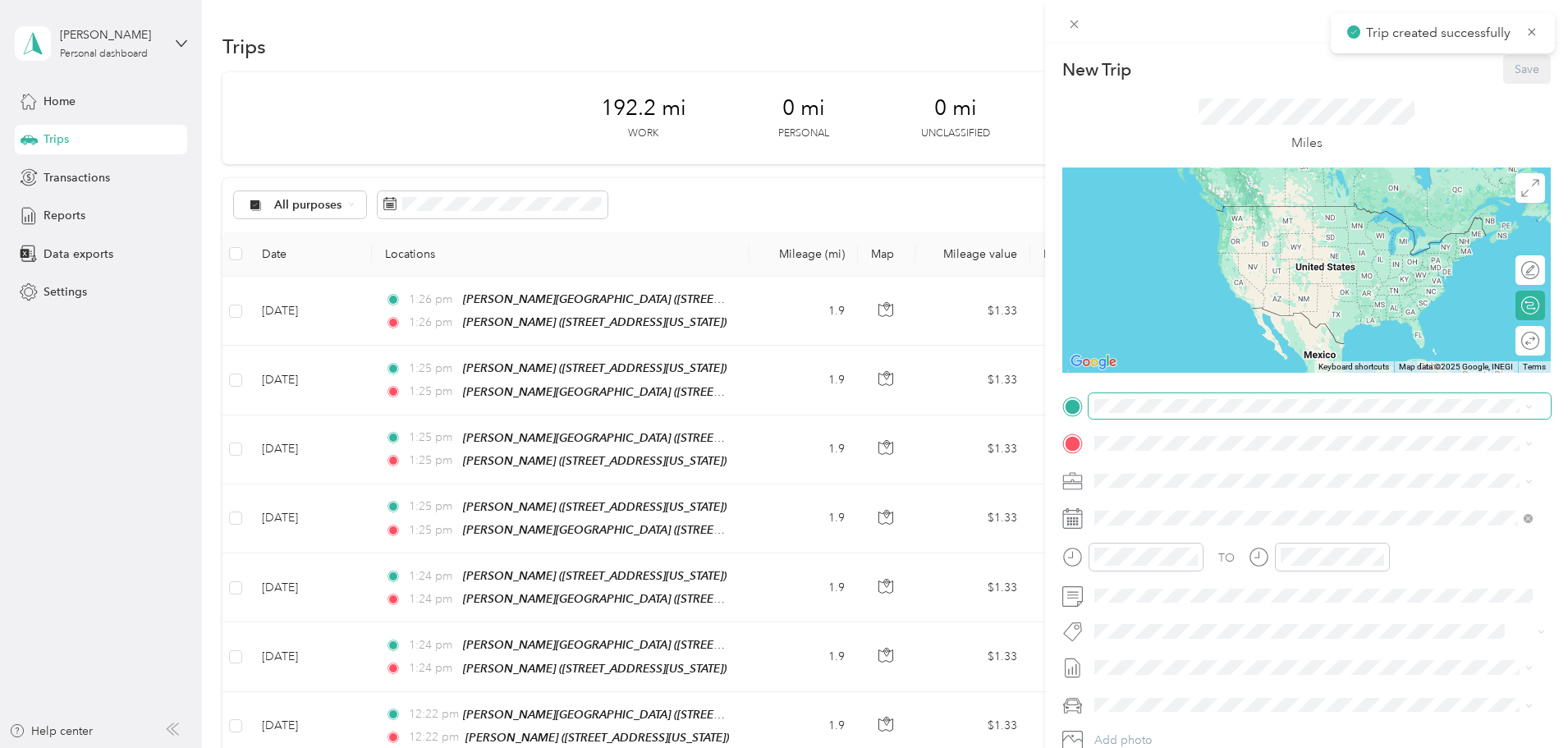
click at [1233, 397] on span at bounding box center [1319, 406] width 462 height 26
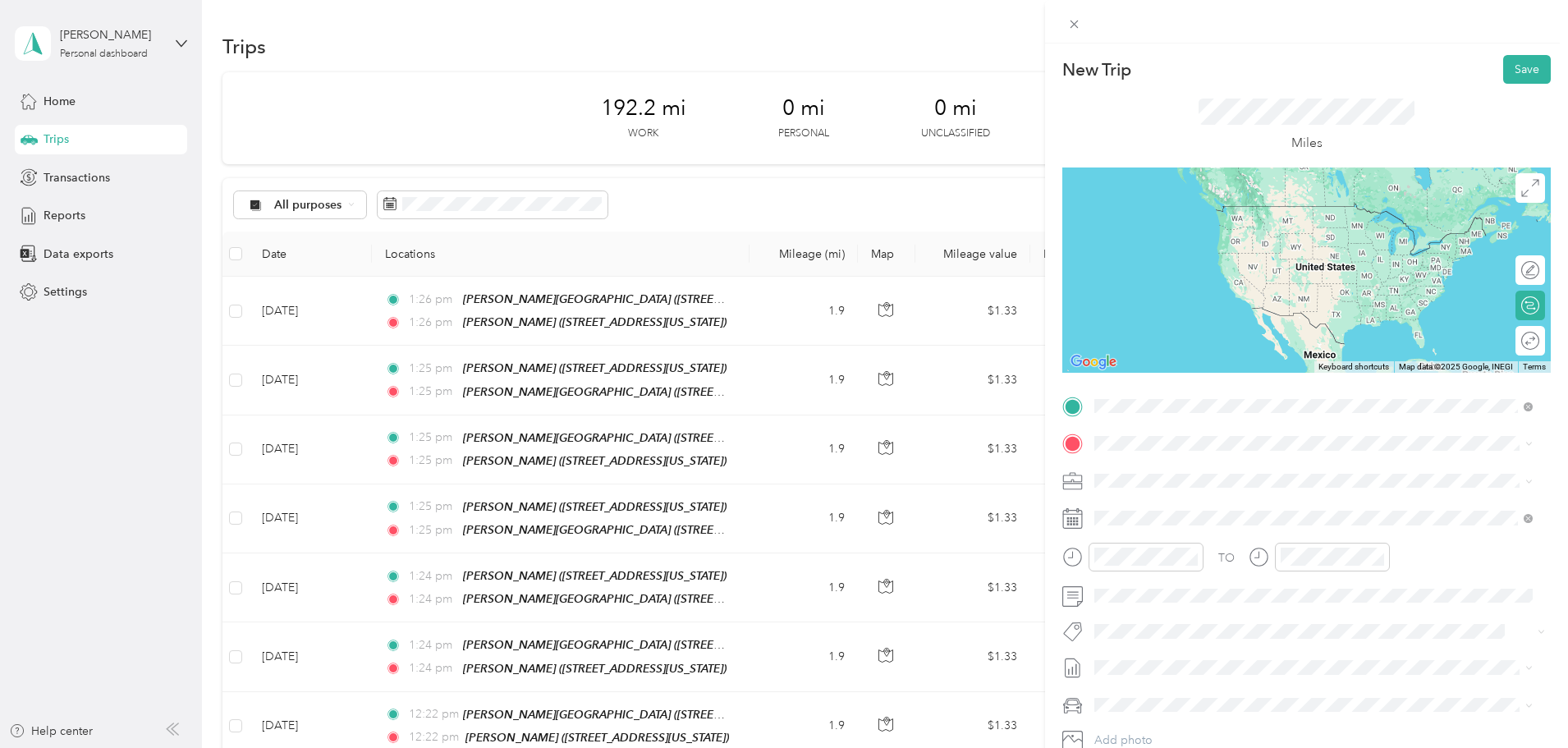
click at [1232, 473] on div "TEAM [PERSON_NAME]" at bounding box center [1208, 473] width 164 height 20
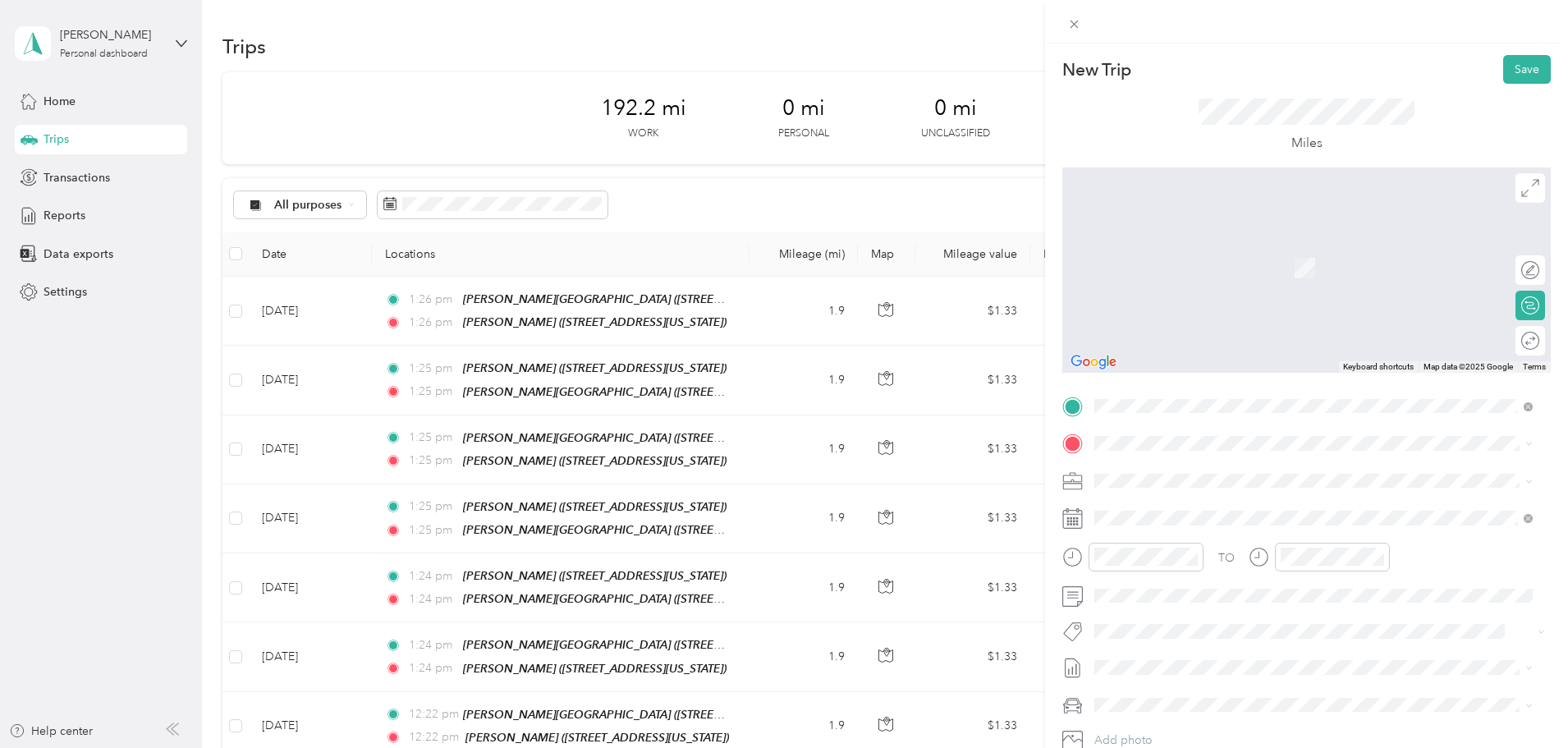
click at [1235, 493] on li "TEAM [PERSON_NAME][GEOGRAPHIC_DATA] [STREET_ADDRESS][PERSON_NAME][US_STATE]" at bounding box center [1314, 516] width 450 height 57
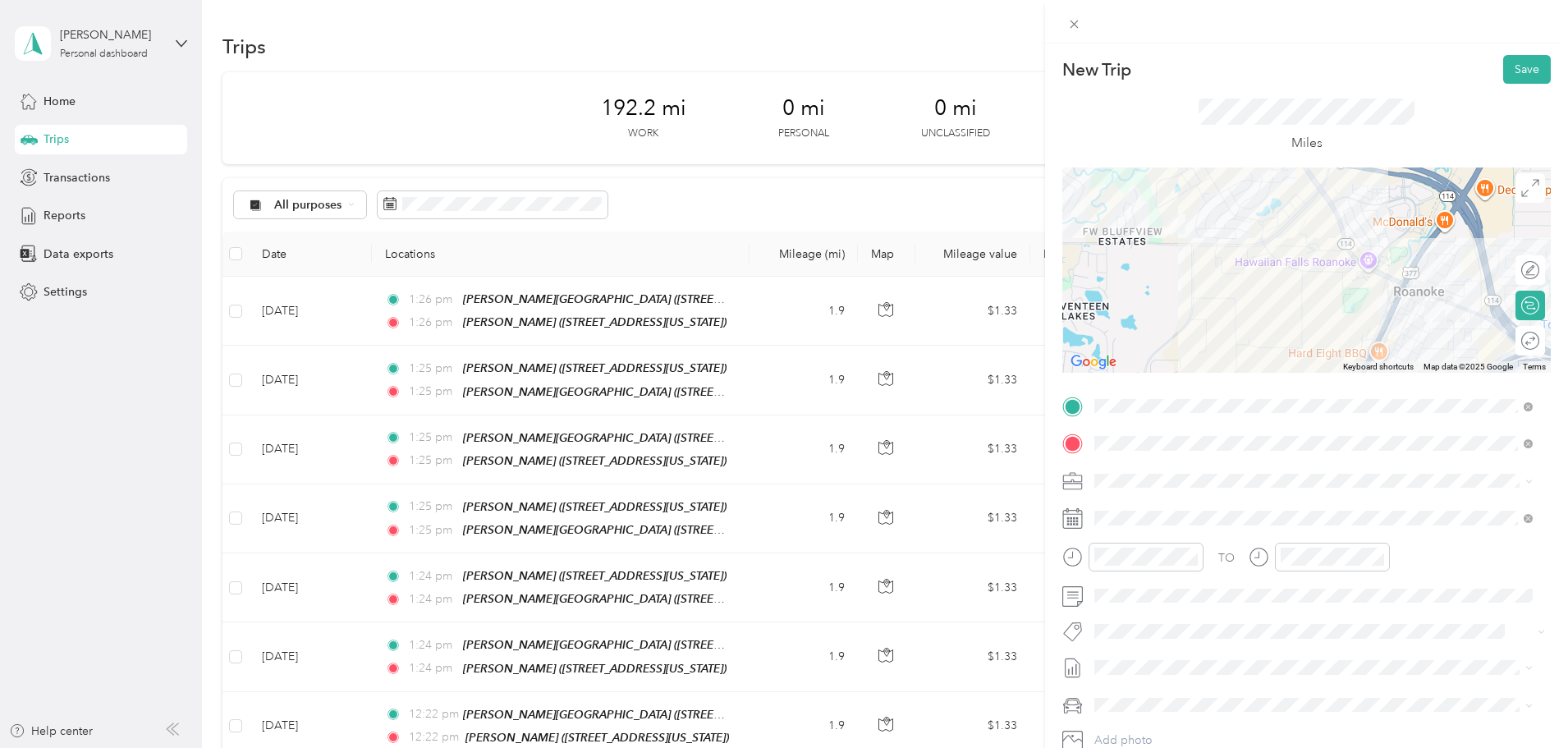
click at [1194, 717] on span "October Mileage Draft" at bounding box center [1313, 720] width 426 height 15
click at [1511, 64] on button "Save" at bounding box center [1527, 69] width 48 height 29
